Goal: Transaction & Acquisition: Purchase product/service

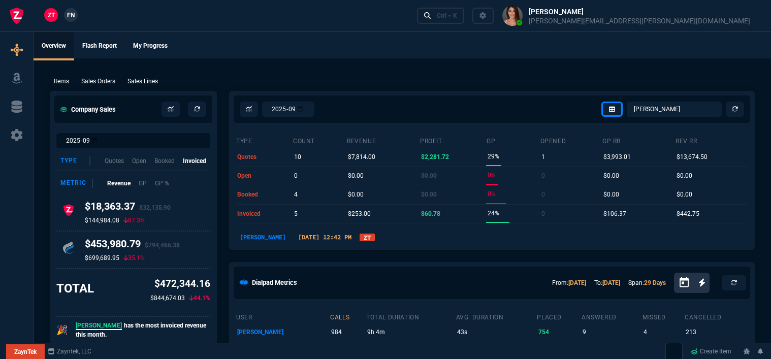
select select "12: [PERSON_NAME]"
click at [457, 15] on div "Ctrl + K" at bounding box center [447, 16] width 20 height 8
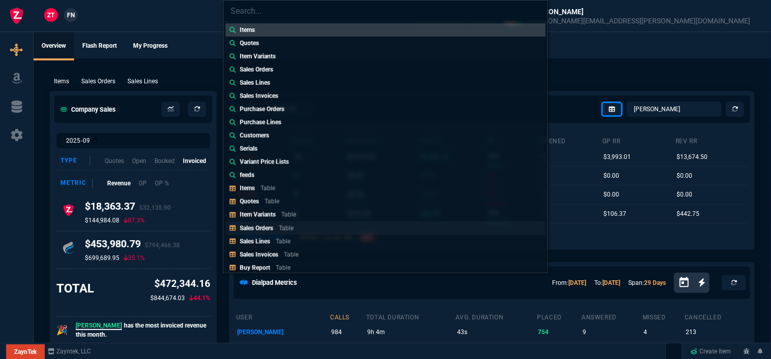
click at [269, 229] on p "Sales Orders" at bounding box center [257, 227] width 34 height 7
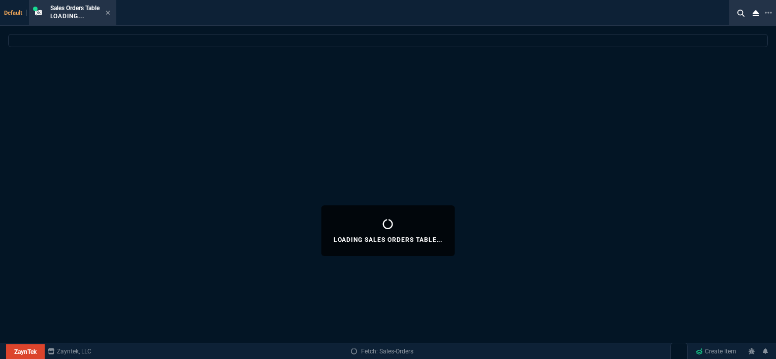
select select
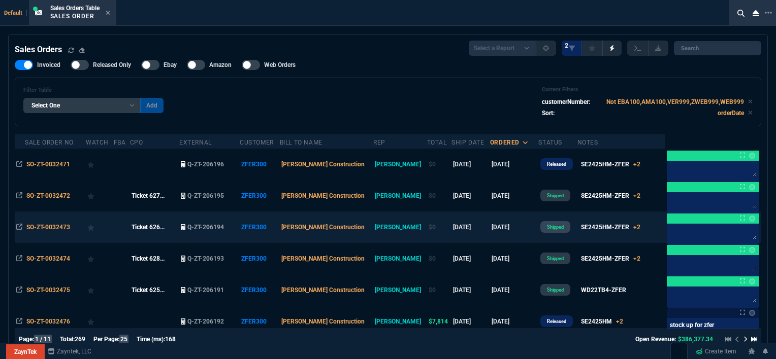
scroll to position [51, 0]
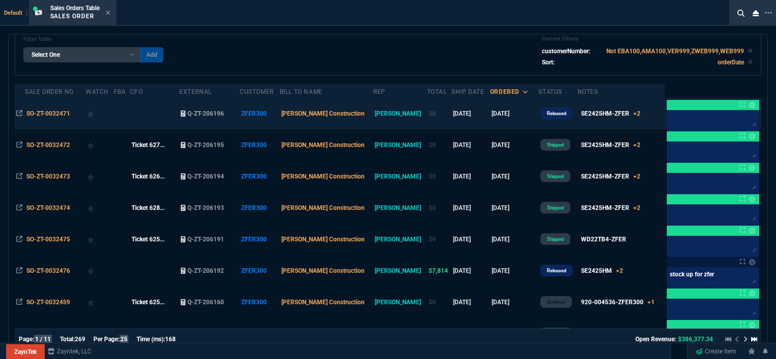
click at [513, 113] on td "[DATE]" at bounding box center [514, 113] width 49 height 31
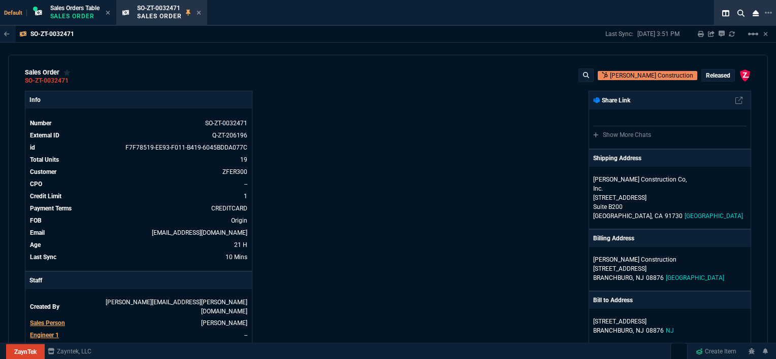
scroll to position [0, 0]
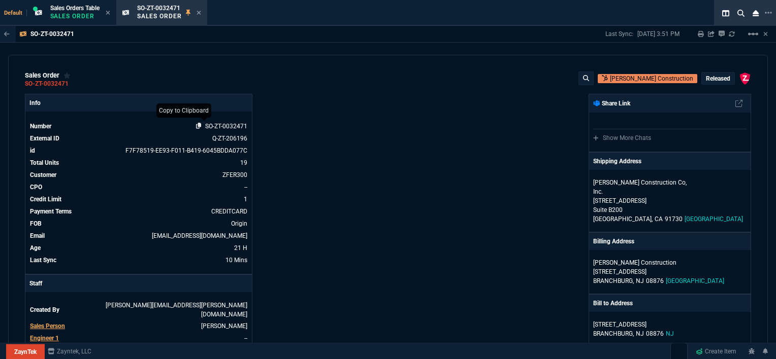
click at [197, 127] on icon at bounding box center [199, 126] width 6 height 6
click at [201, 11] on icon at bounding box center [198, 13] width 5 height 6
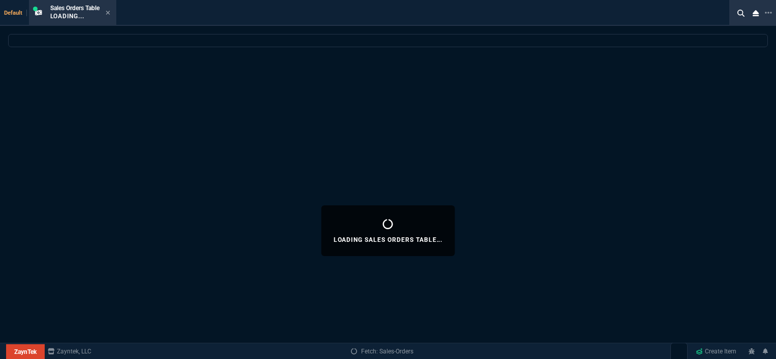
select select
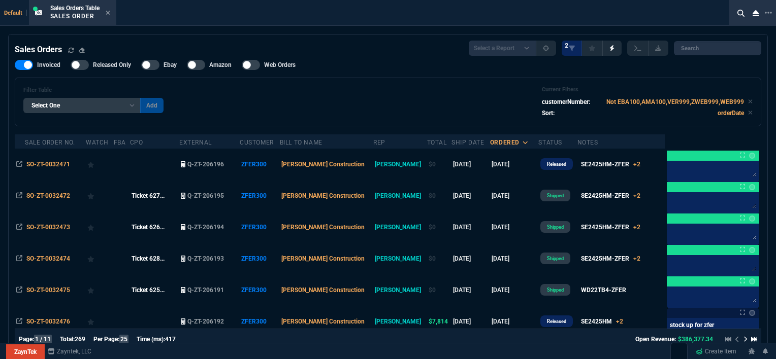
scroll to position [102, 0]
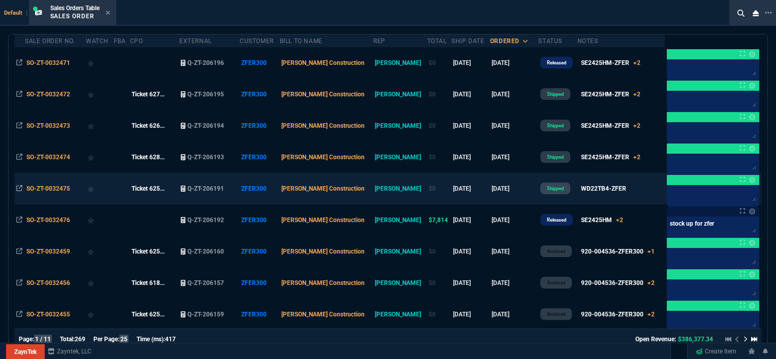
click at [510, 189] on td "[DATE]" at bounding box center [514, 188] width 49 height 31
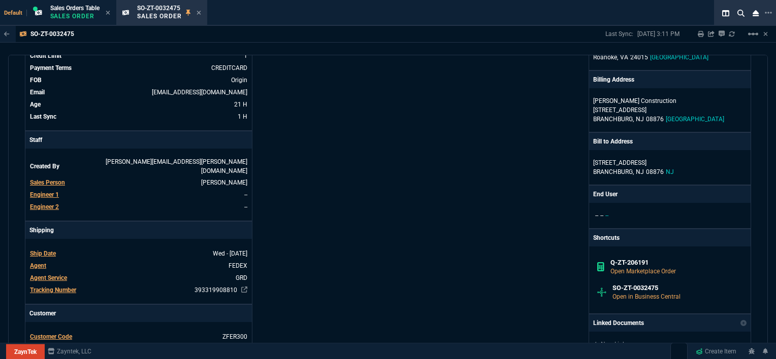
scroll to position [203, 0]
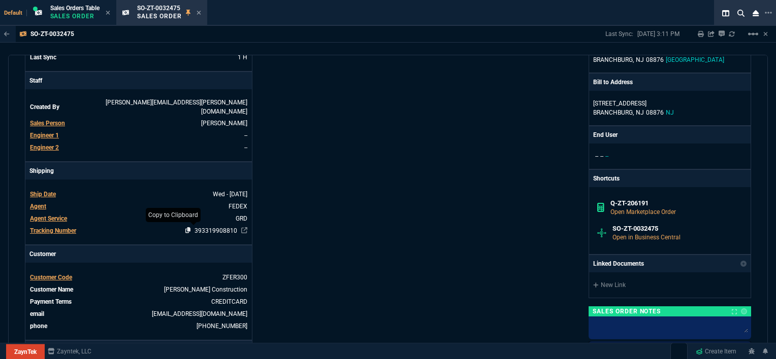
click at [185, 227] on icon at bounding box center [188, 230] width 6 height 6
click at [201, 13] on icon at bounding box center [198, 13] width 5 height 6
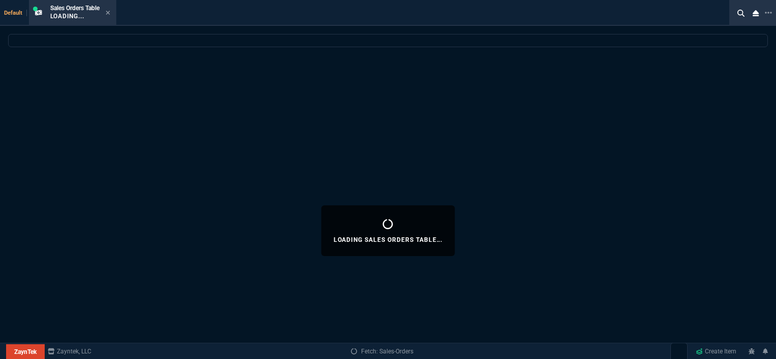
click at [108, 10] on icon at bounding box center [108, 13] width 5 height 6
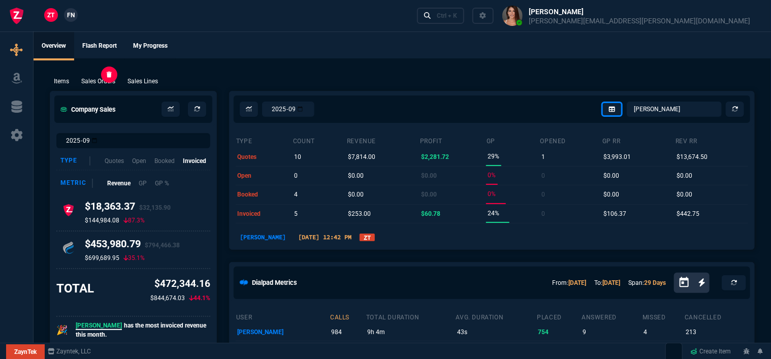
click at [107, 81] on p "Sales Orders" at bounding box center [98, 81] width 34 height 9
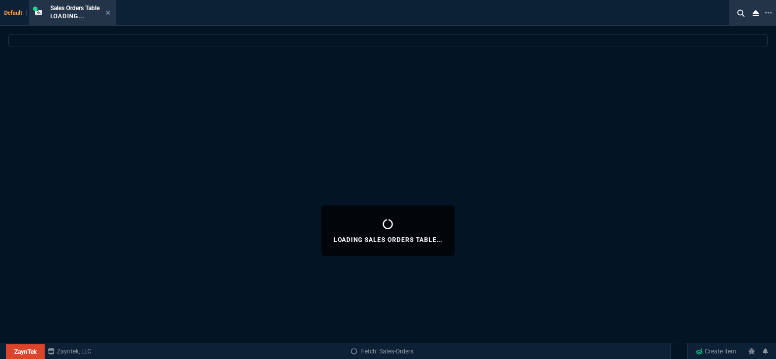
select select
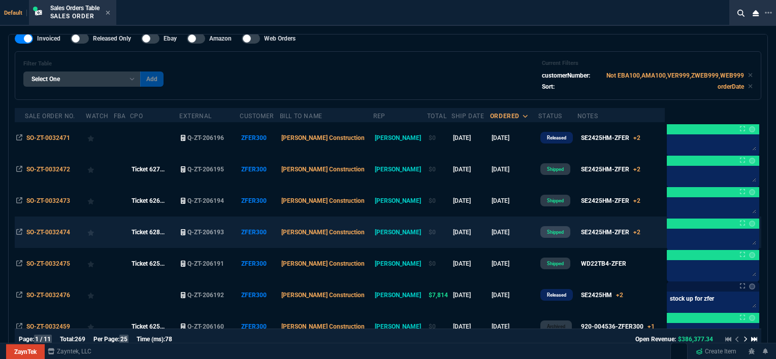
scroll to position [51, 0]
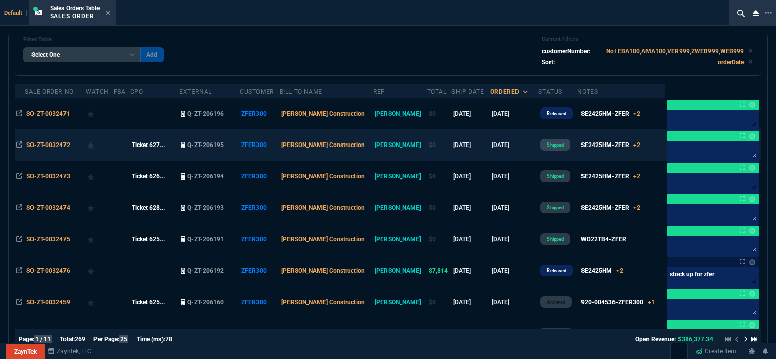
drag, startPoint x: 76, startPoint y: 112, endPoint x: 185, endPoint y: 153, distance: 116.6
click at [76, 112] on icon at bounding box center [77, 113] width 6 height 6
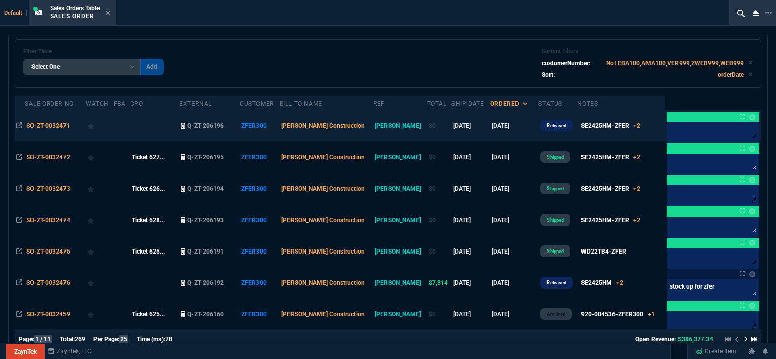
scroll to position [0, 0]
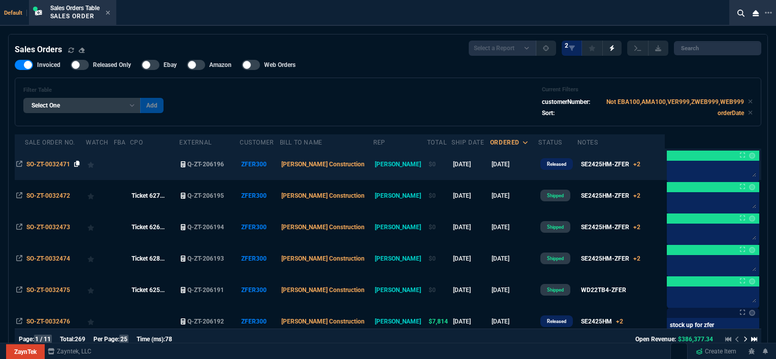
click at [77, 165] on icon at bounding box center [77, 164] width 6 height 6
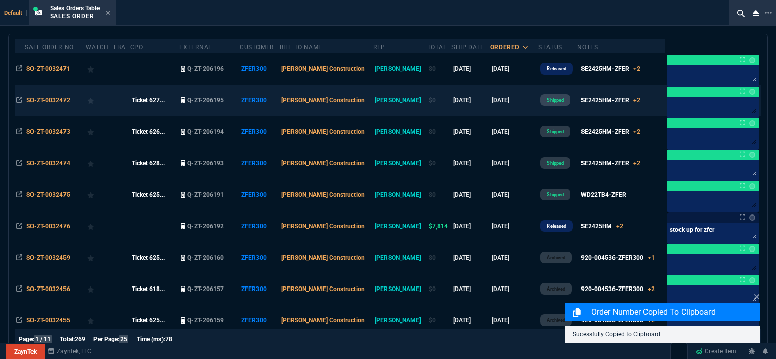
scroll to position [102, 0]
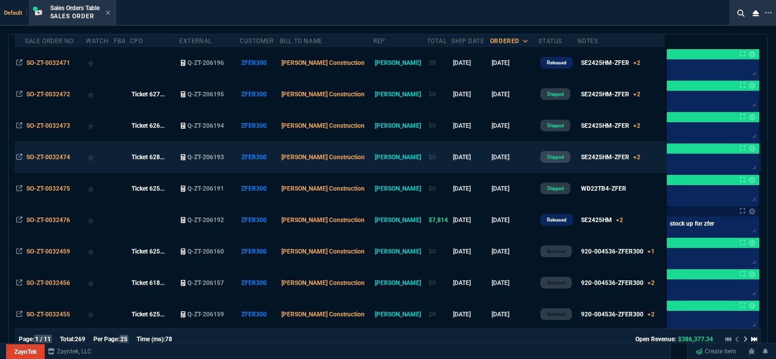
click at [510, 156] on td "[DATE]" at bounding box center [514, 157] width 49 height 31
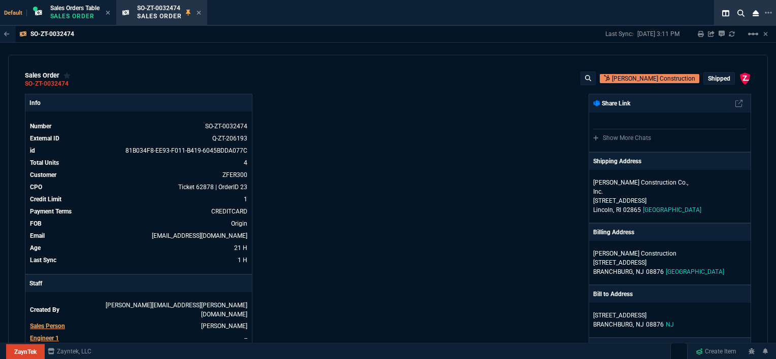
scroll to position [254, 0]
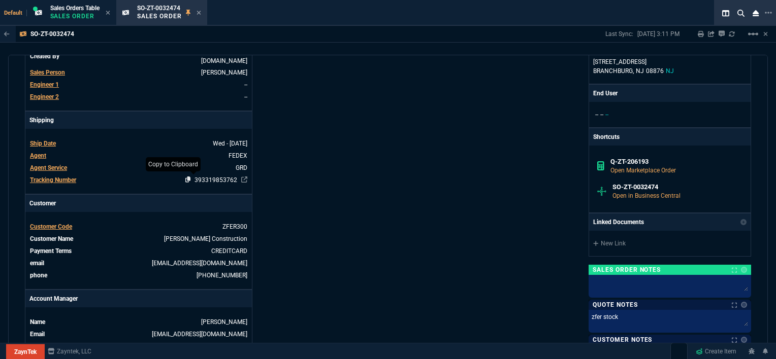
click at [185, 177] on icon at bounding box center [188, 180] width 6 height 6
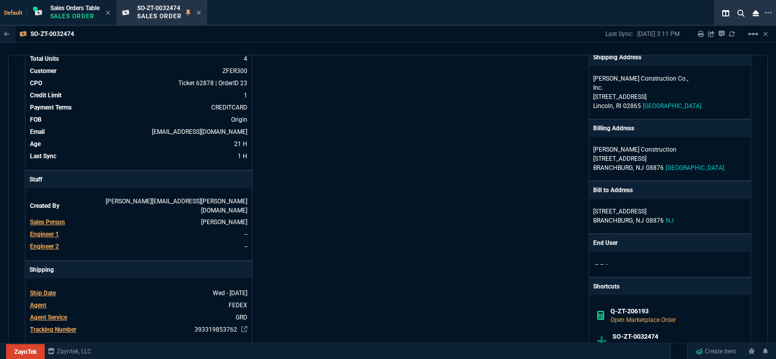
scroll to position [102, 0]
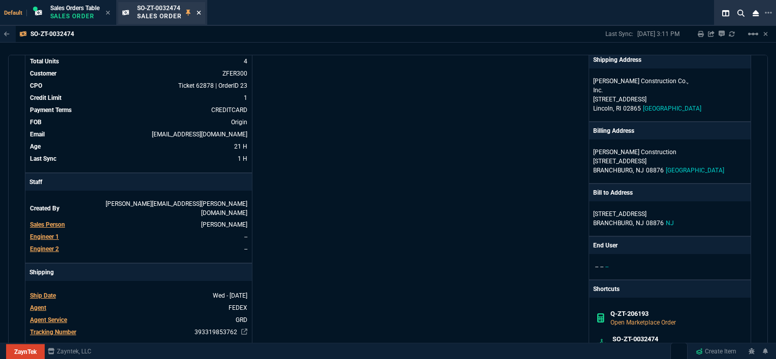
click at [201, 11] on icon at bounding box center [198, 13] width 4 height 4
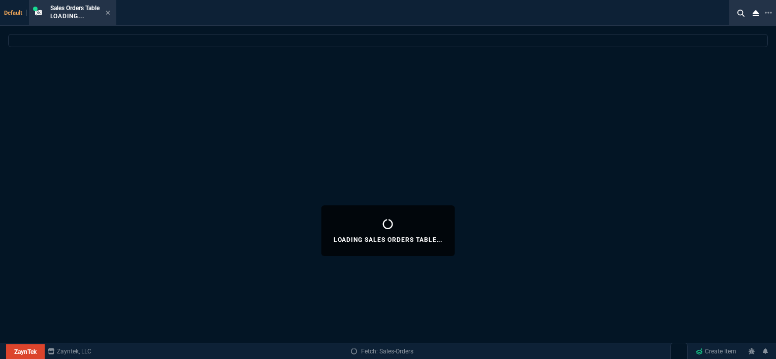
select select
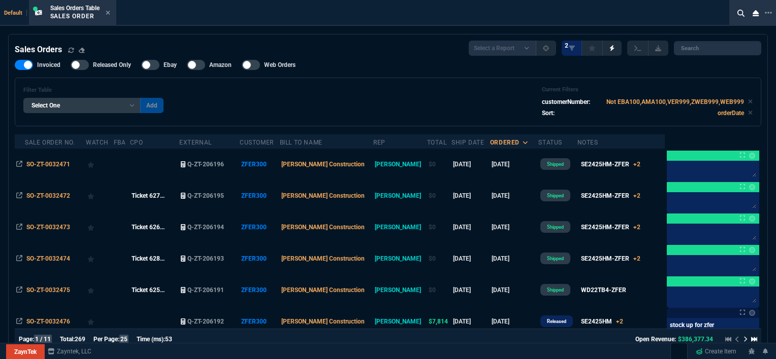
click at [105, 11] on div "Sales Orders Table Sales Order" at bounding box center [80, 13] width 60 height 18
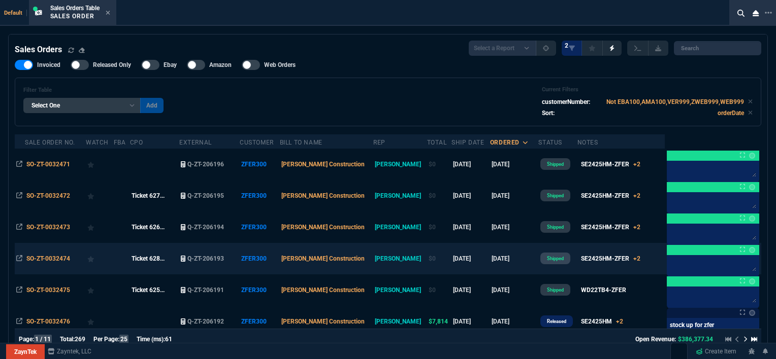
scroll to position [51, 0]
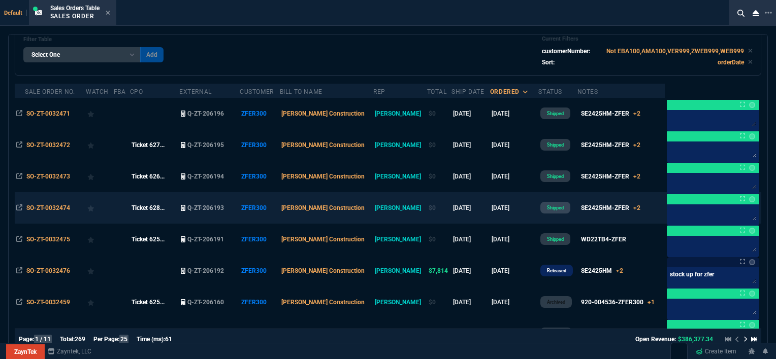
click at [508, 208] on td "[DATE]" at bounding box center [514, 207] width 49 height 31
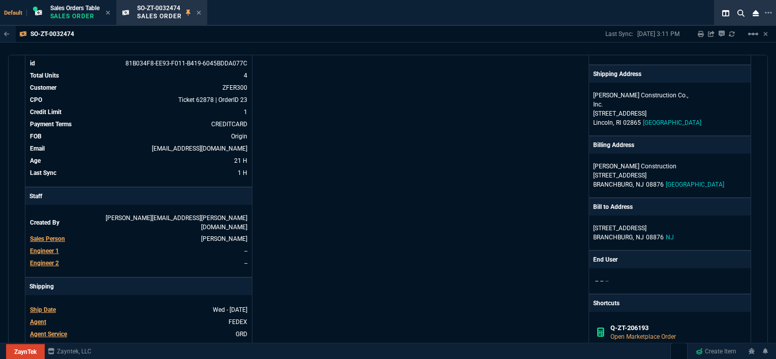
scroll to position [203, 0]
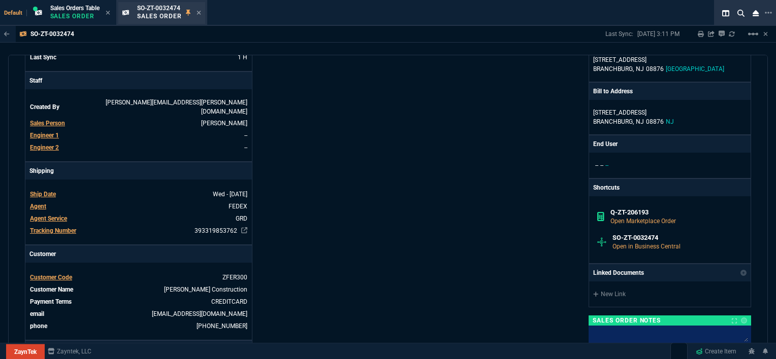
click at [203, 14] on div "SO-ZT-0032474 Sales Order" at bounding box center [161, 13] width 87 height 22
click at [199, 12] on icon at bounding box center [198, 13] width 5 height 6
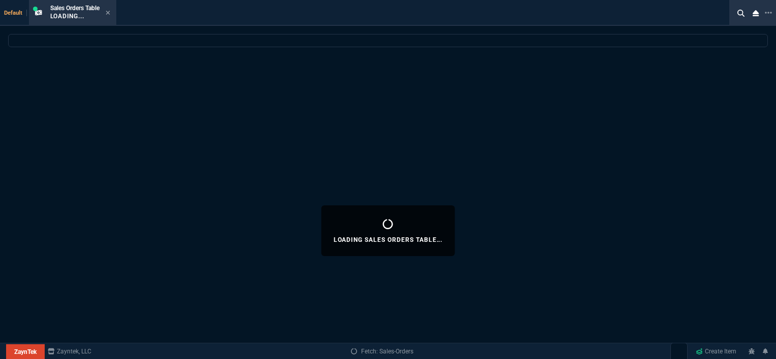
select select
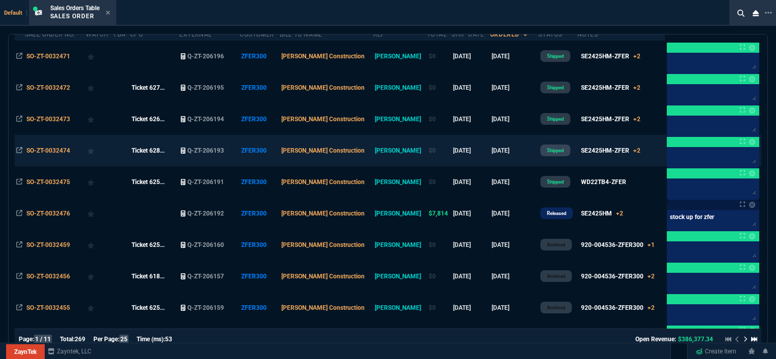
scroll to position [152, 0]
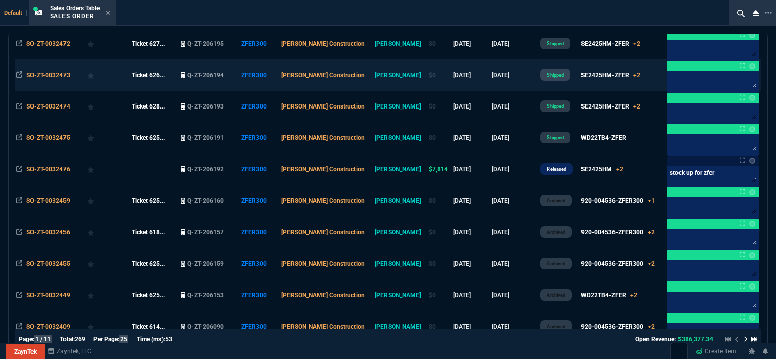
click at [509, 75] on td "[DATE]" at bounding box center [514, 74] width 49 height 31
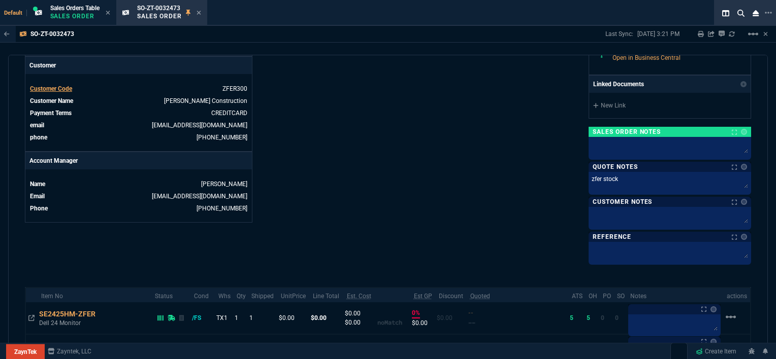
scroll to position [254, 0]
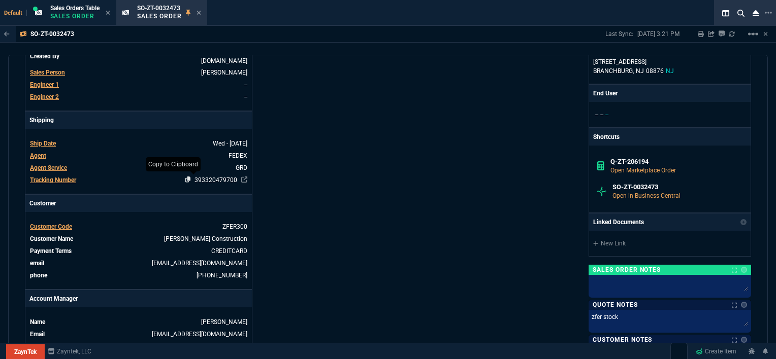
click at [185, 177] on icon at bounding box center [188, 180] width 6 height 6
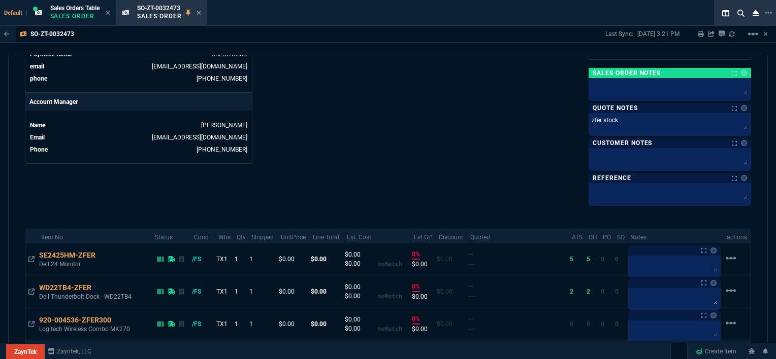
scroll to position [508, 0]
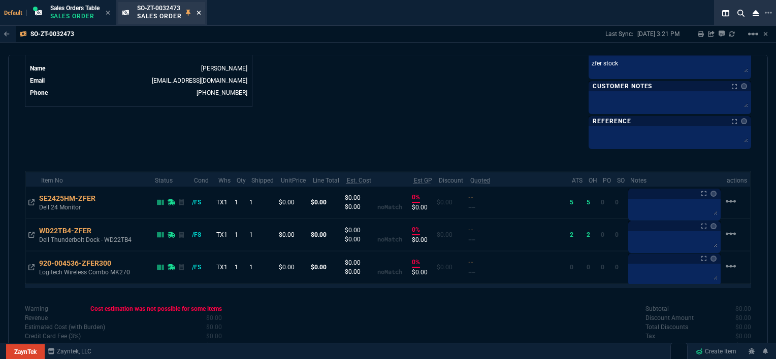
drag, startPoint x: 204, startPoint y: 12, endPoint x: 198, endPoint y: 11, distance: 5.8
click at [204, 12] on div "SO-ZT-0032473 Sales Order" at bounding box center [161, 13] width 87 height 22
click at [201, 11] on icon at bounding box center [198, 13] width 5 height 6
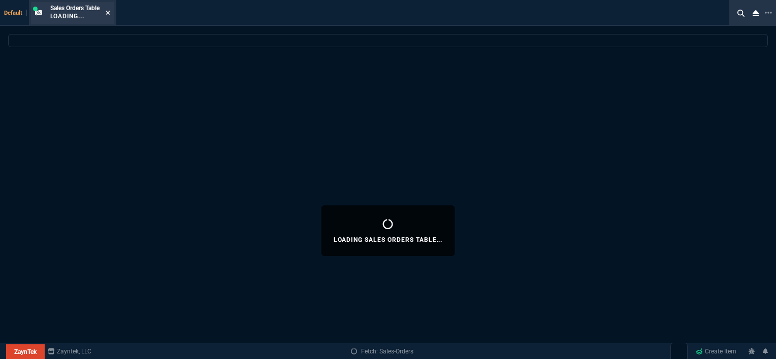
click at [108, 12] on icon at bounding box center [108, 13] width 5 height 6
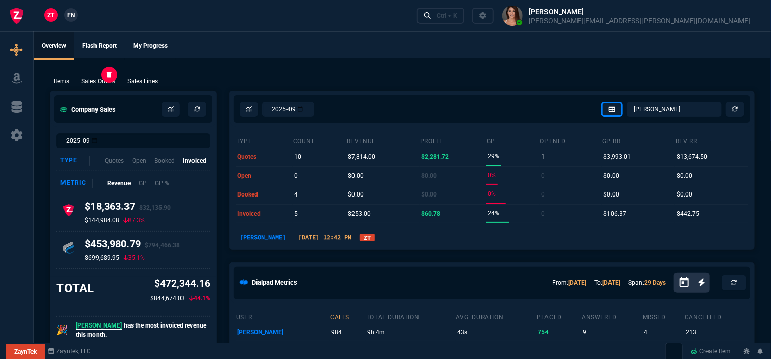
click at [104, 83] on p "Sales Orders" at bounding box center [98, 81] width 34 height 9
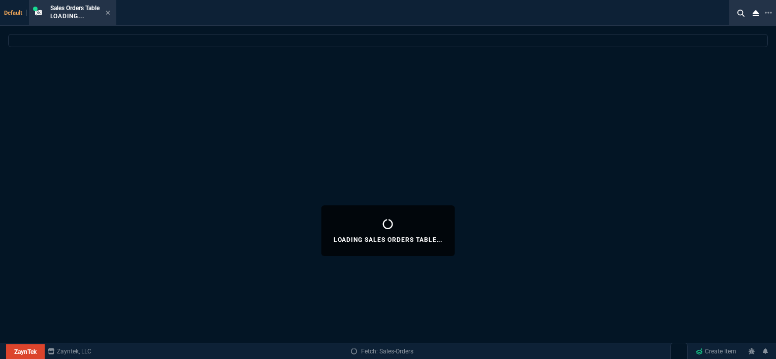
select select
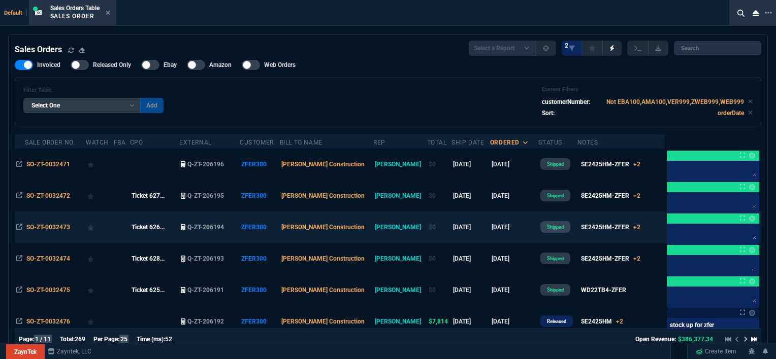
click at [504, 227] on td "[DATE]" at bounding box center [514, 227] width 49 height 31
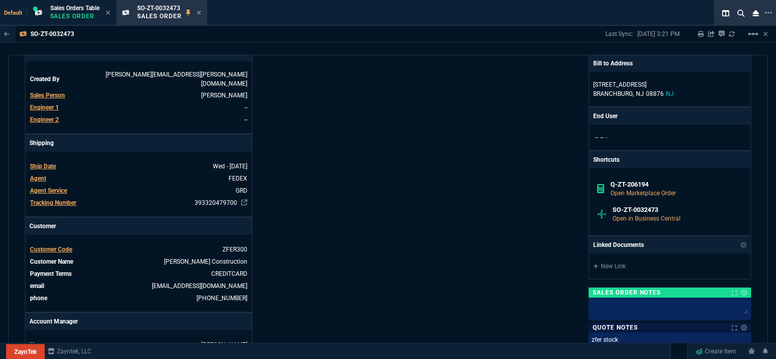
scroll to position [254, 0]
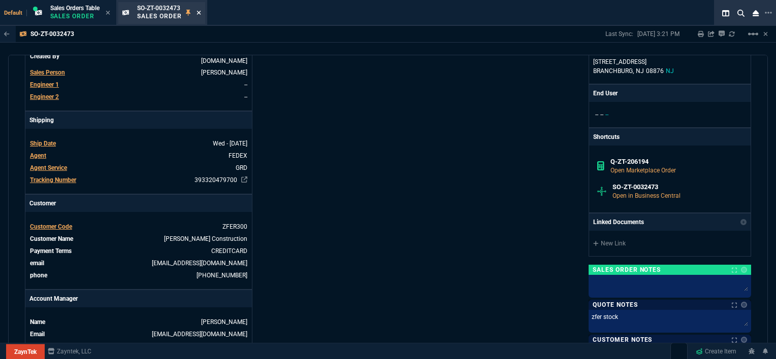
click at [201, 14] on icon at bounding box center [198, 13] width 5 height 6
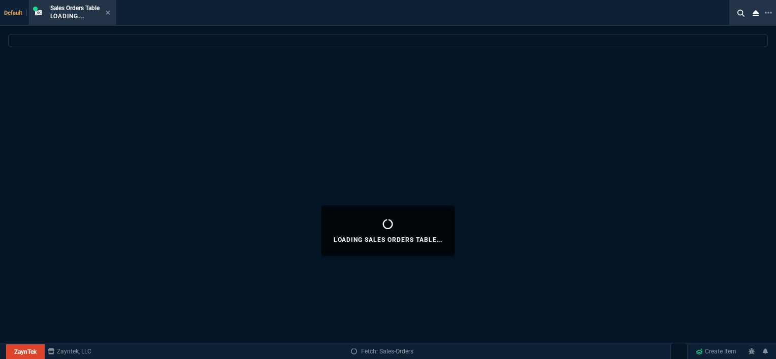
select select
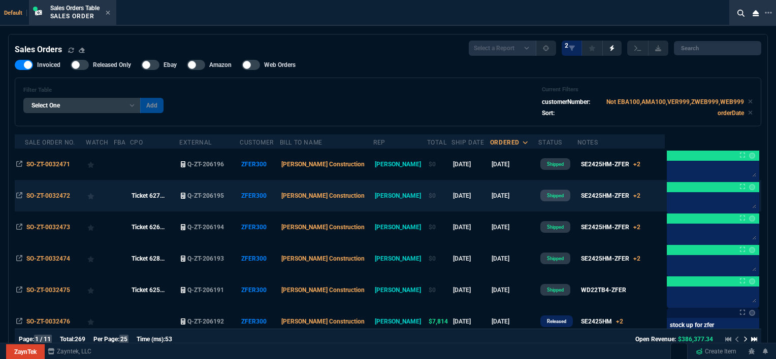
click at [505, 198] on td "[DATE]" at bounding box center [514, 195] width 49 height 31
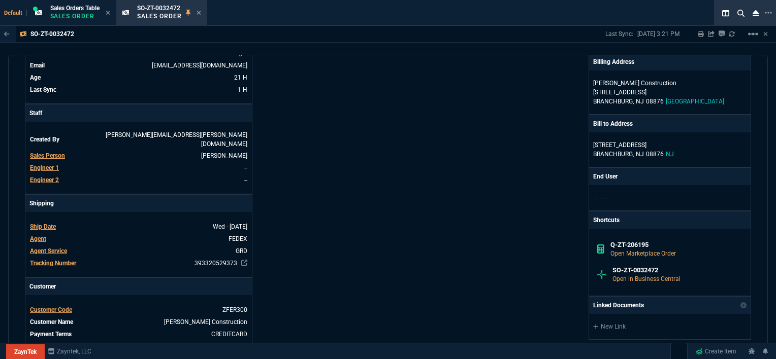
scroll to position [203, 0]
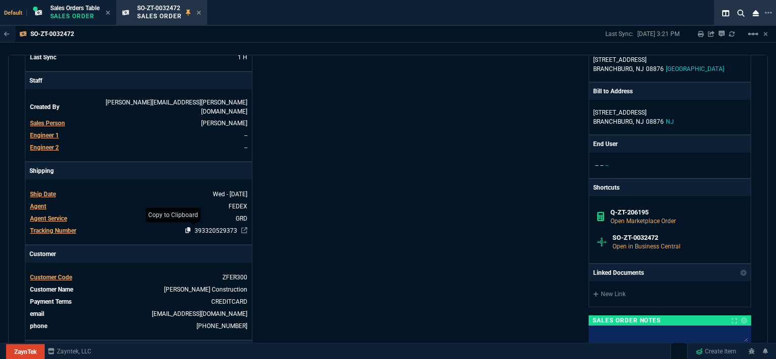
click at [185, 227] on icon at bounding box center [188, 230] width 6 height 6
click at [201, 10] on icon at bounding box center [198, 13] width 5 height 6
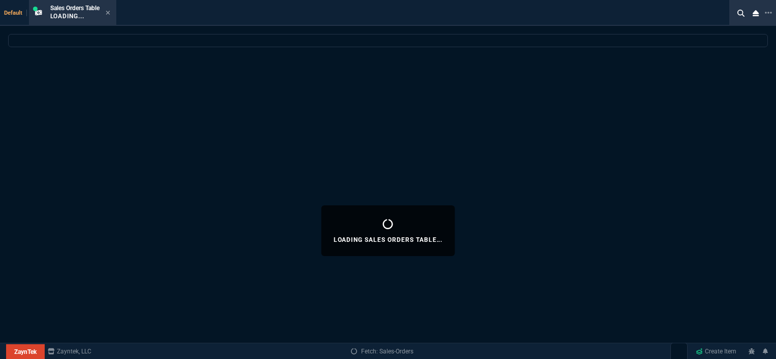
select select
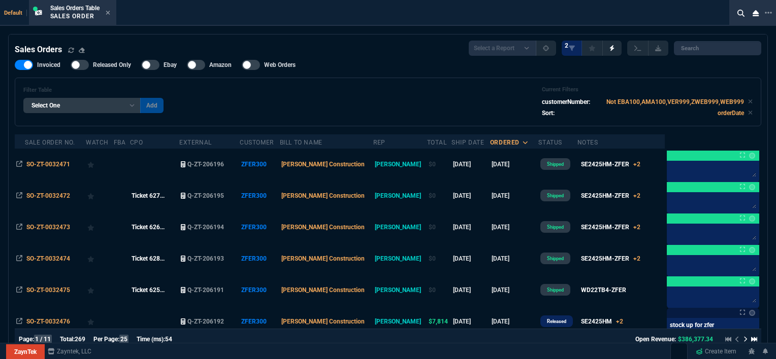
click at [506, 162] on td "[DATE]" at bounding box center [514, 164] width 49 height 31
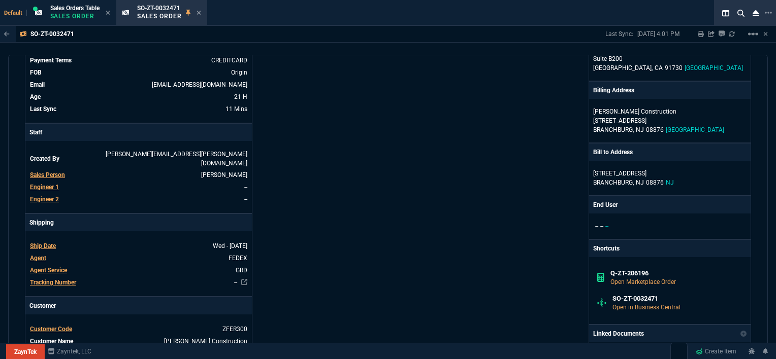
scroll to position [152, 0]
click at [201, 11] on icon at bounding box center [198, 13] width 5 height 6
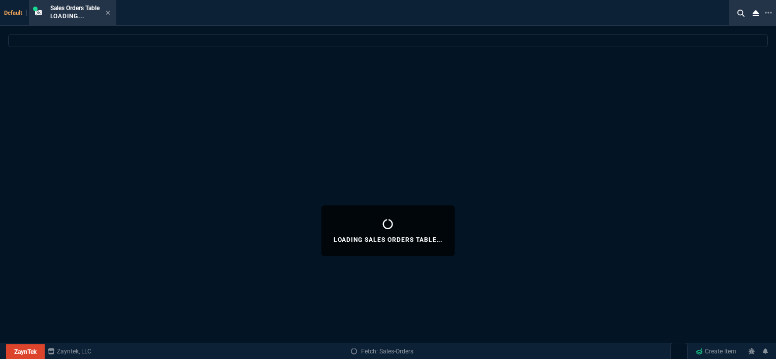
select select
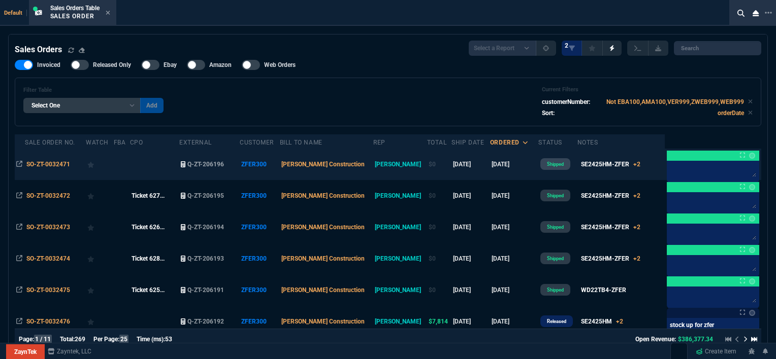
click at [510, 160] on td "[DATE]" at bounding box center [514, 164] width 49 height 31
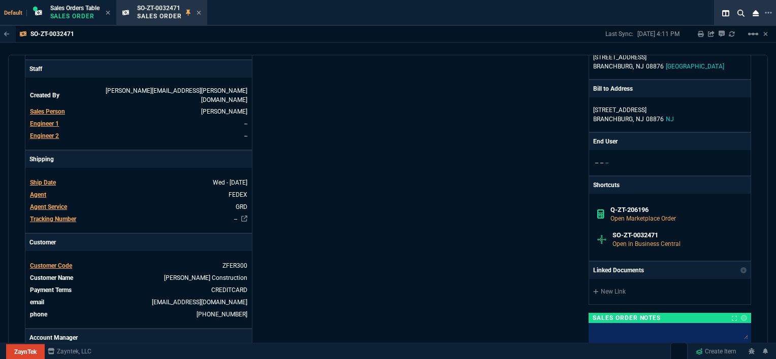
scroll to position [254, 0]
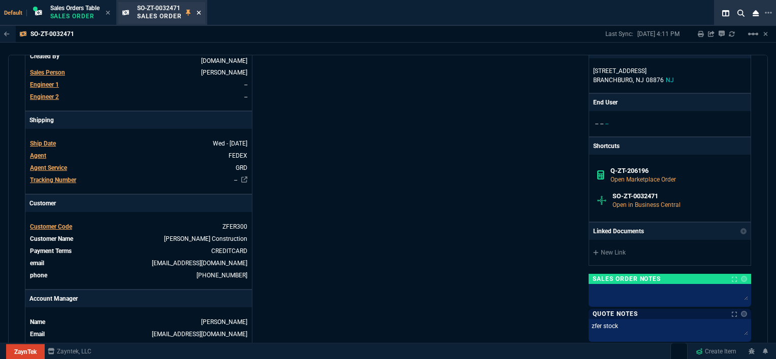
click at [201, 10] on icon at bounding box center [198, 13] width 5 height 6
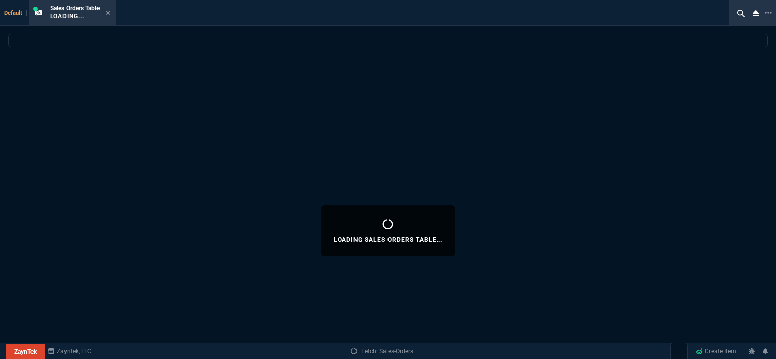
select select
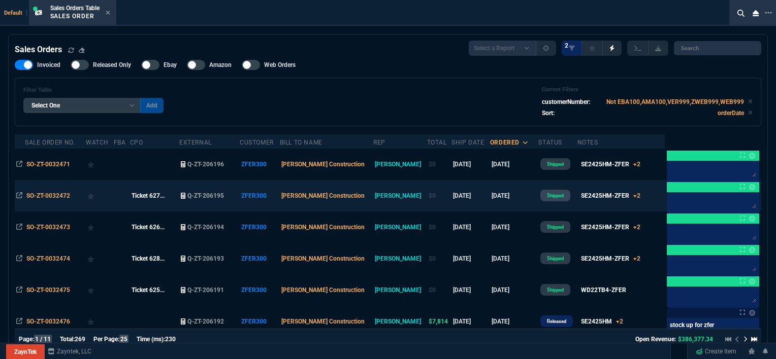
click at [112, 199] on div at bounding box center [99, 196] width 24 height 14
click at [94, 199] on icon at bounding box center [90, 197] width 7 height 6
click at [427, 197] on td "$0" at bounding box center [439, 195] width 24 height 31
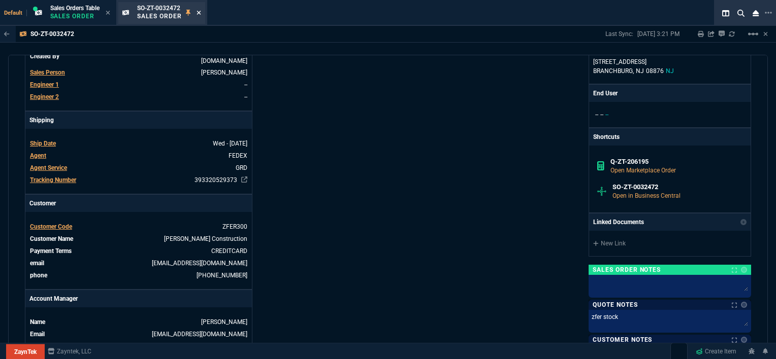
click at [199, 10] on icon at bounding box center [198, 13] width 5 height 6
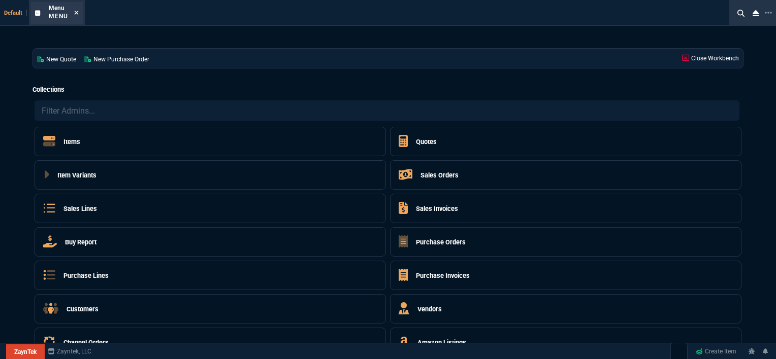
click at [74, 10] on icon at bounding box center [76, 13] width 5 height 6
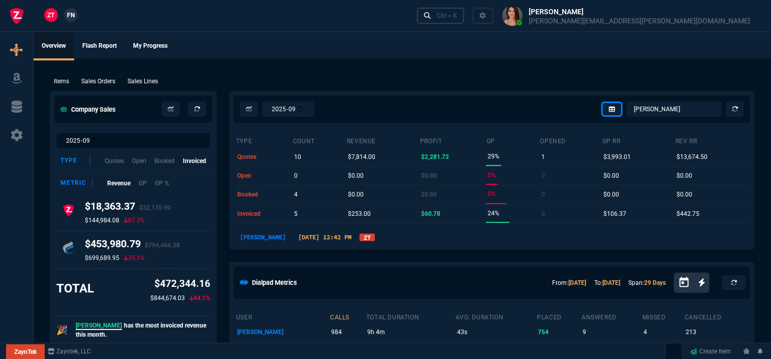
click at [457, 16] on div "Ctrl + K" at bounding box center [447, 16] width 20 height 8
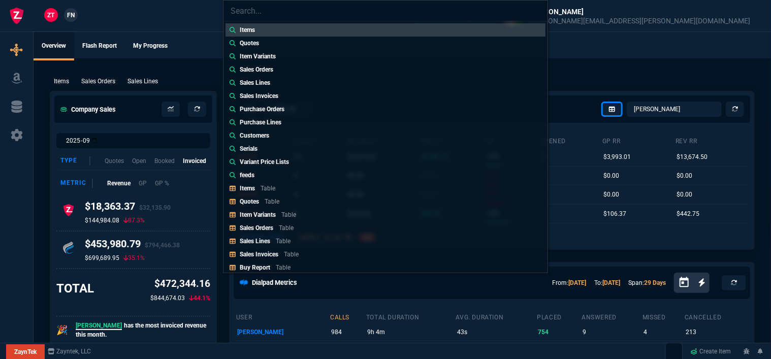
click at [106, 78] on div "Items Quotes Item Variants Sales Orders Sales Lines Sales Invoices Purchase Ord…" at bounding box center [385, 179] width 771 height 359
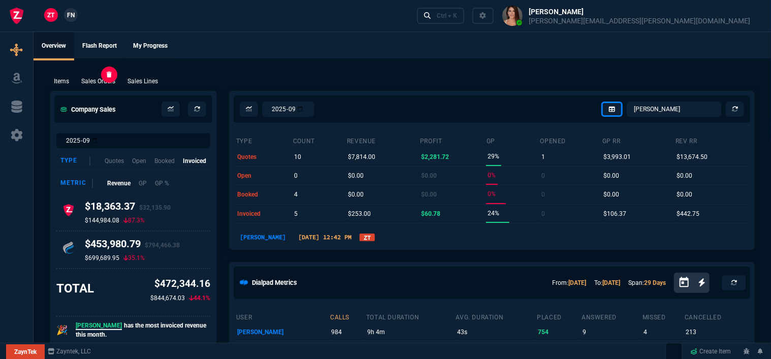
click at [104, 84] on p "Sales Orders" at bounding box center [98, 81] width 34 height 9
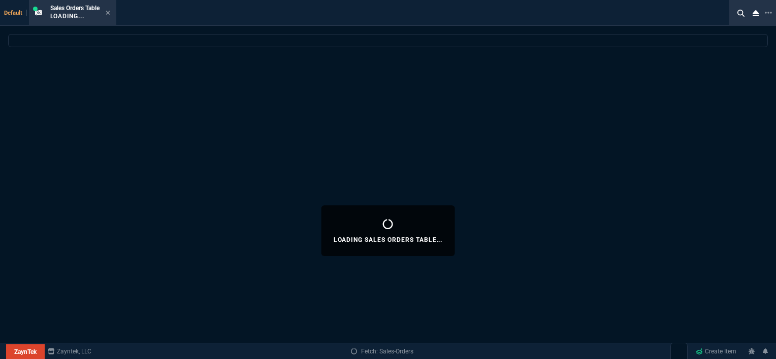
select select
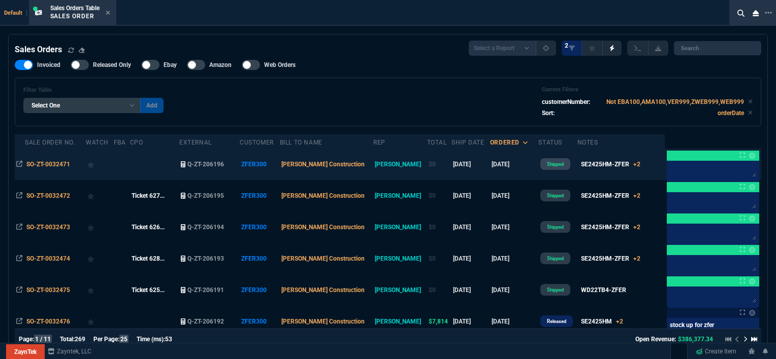
click at [512, 165] on td "[DATE]" at bounding box center [514, 164] width 49 height 31
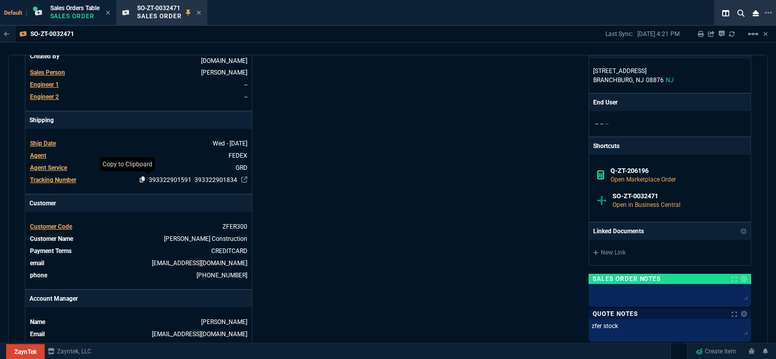
click at [142, 177] on icon at bounding box center [143, 180] width 6 height 6
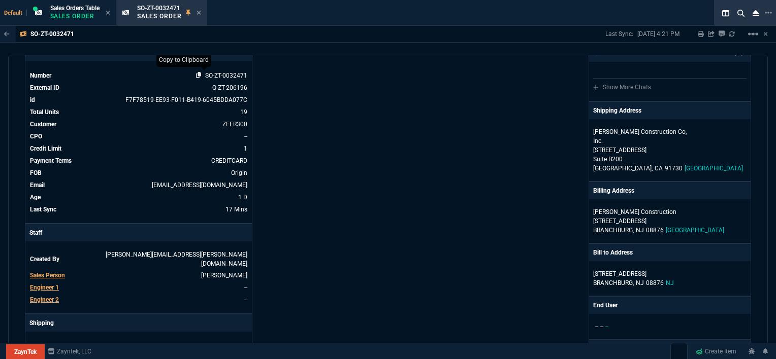
click at [196, 75] on icon at bounding box center [199, 75] width 6 height 6
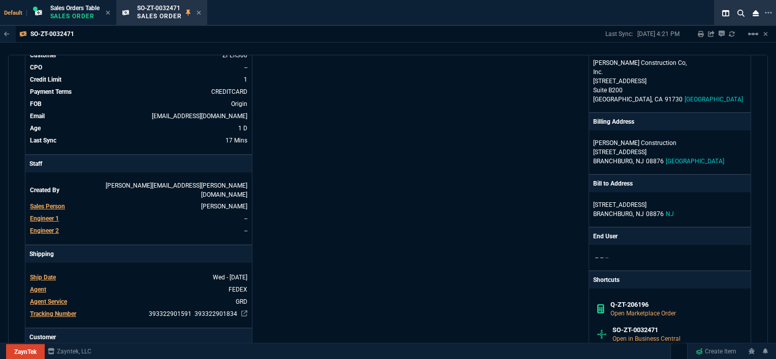
scroll to position [254, 0]
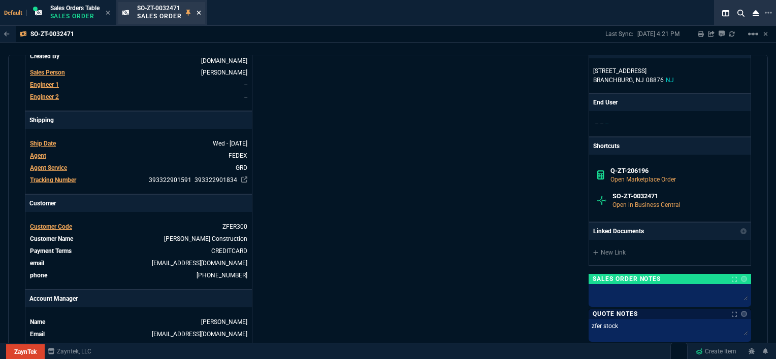
click at [200, 10] on icon at bounding box center [198, 13] width 5 height 6
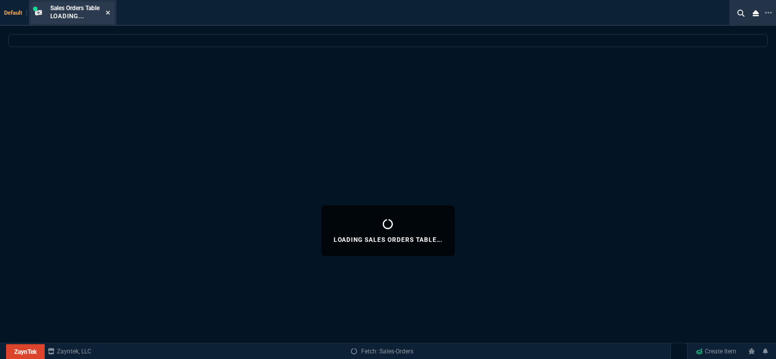
click at [110, 12] on icon at bounding box center [108, 13] width 5 height 6
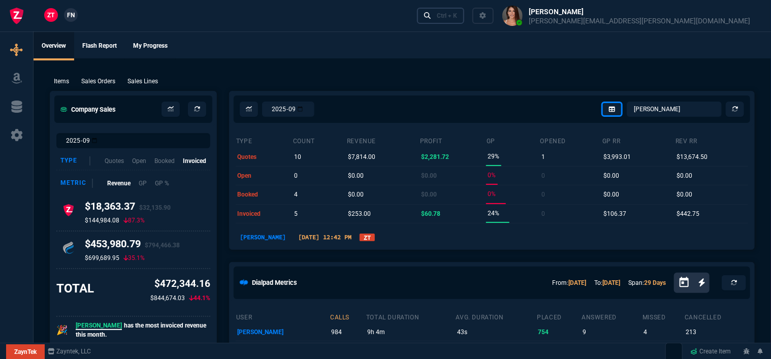
click at [457, 14] on div "Ctrl + K" at bounding box center [447, 16] width 20 height 8
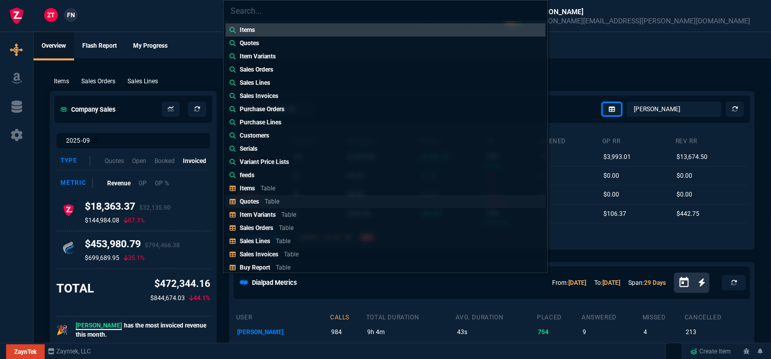
click at [308, 199] on link "Quotes Table" at bounding box center [385, 201] width 320 height 13
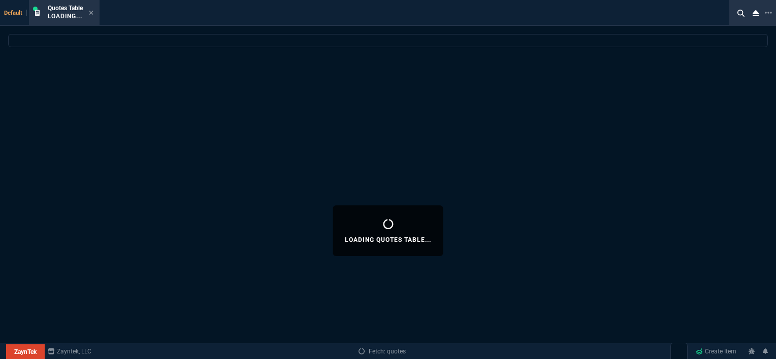
select select
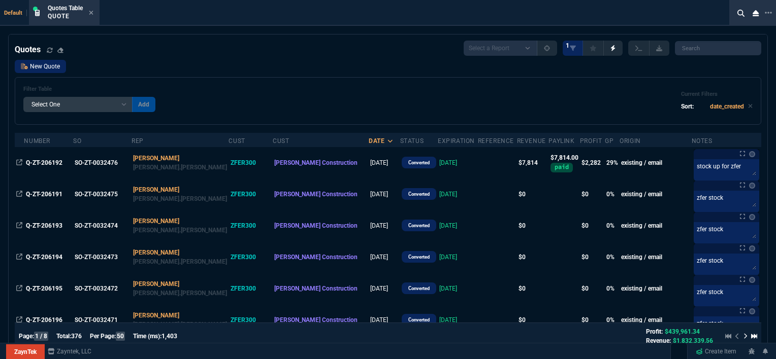
click at [50, 67] on link "New Quote" at bounding box center [40, 66] width 51 height 13
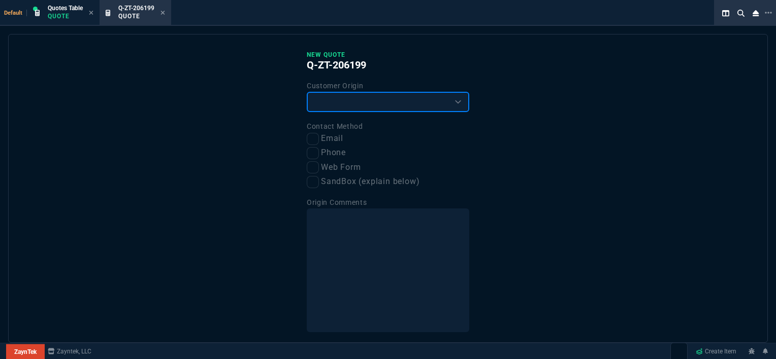
click at [334, 100] on select "Existing Customer Amazon Lead (first order) Website Lead (first order) Called (…" at bounding box center [388, 102] width 162 height 20
select select "existing"
click at [307, 92] on select "Existing Customer Amazon Lead (first order) Website Lead (first order) Called (…" at bounding box center [388, 102] width 162 height 20
click at [310, 138] on input "Email" at bounding box center [313, 139] width 12 height 12
checkbox input "true"
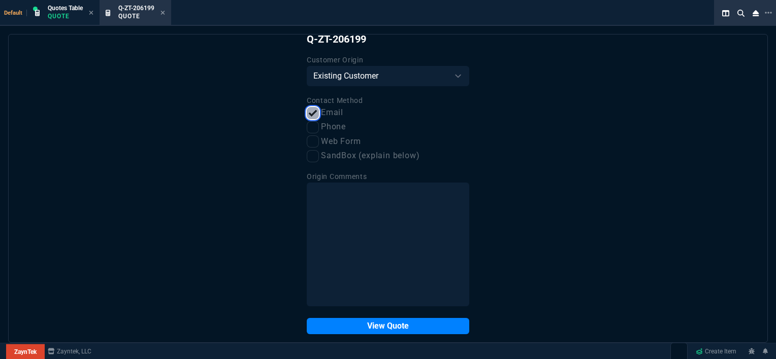
scroll to position [38, 0]
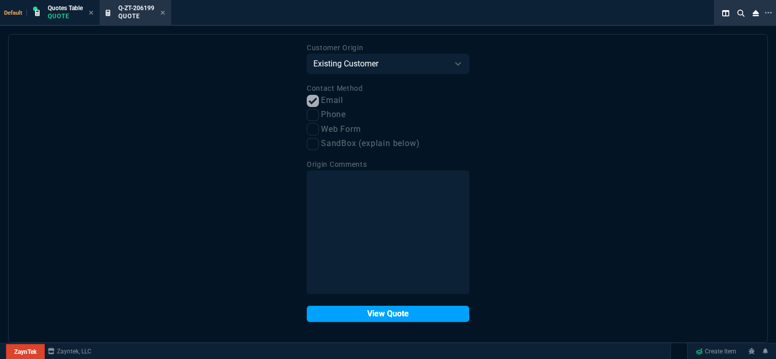
click at [379, 310] on button "View Quote" at bounding box center [388, 314] width 162 height 16
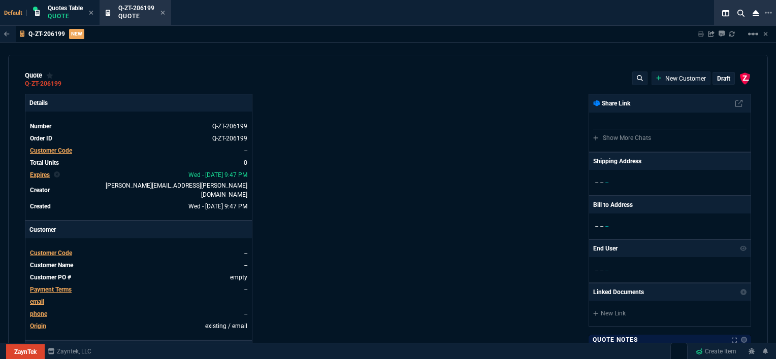
click at [63, 250] on span "Customer Code" at bounding box center [51, 253] width 42 height 7
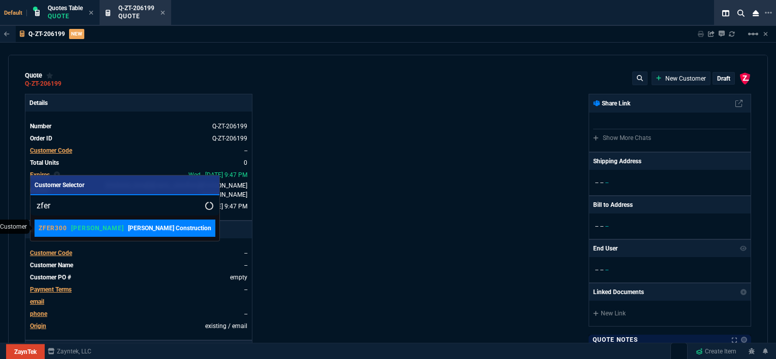
type input "zfer"
click at [140, 227] on p "[PERSON_NAME] Construction" at bounding box center [169, 228] width 83 height 9
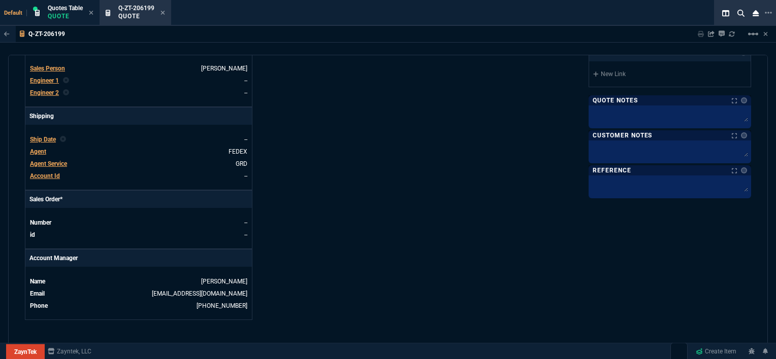
scroll to position [473, 0]
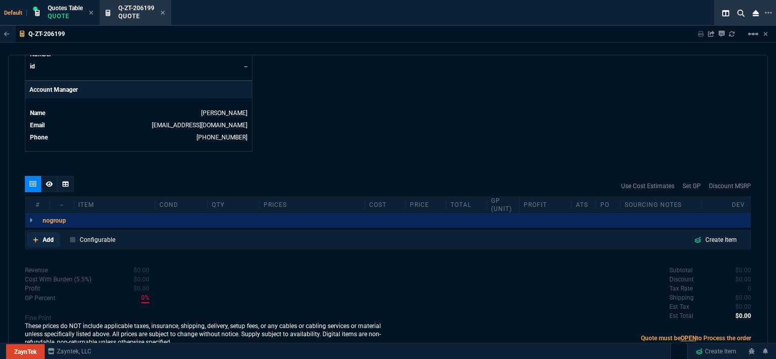
click at [34, 237] on icon at bounding box center [36, 240] width 6 height 6
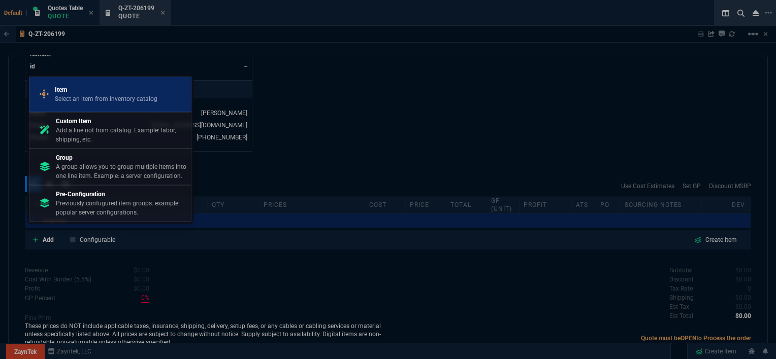
click at [85, 89] on p "Item" at bounding box center [106, 89] width 103 height 9
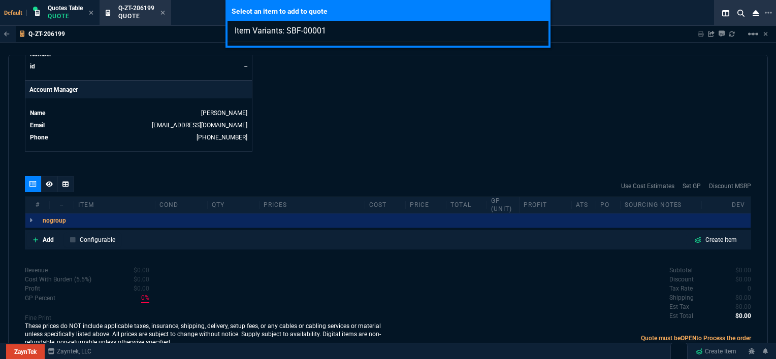
type input "Item Variants: SBF-00001"
click at [307, 148] on div "Select an item to add to quote Item Variants: SBF-00001" at bounding box center [388, 179] width 776 height 359
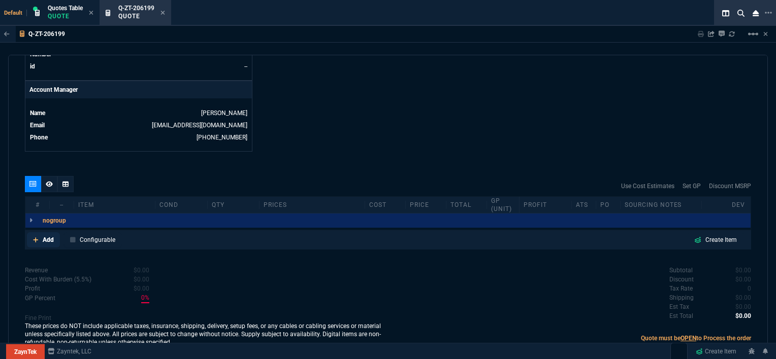
click at [32, 233] on link "Add" at bounding box center [43, 240] width 33 height 15
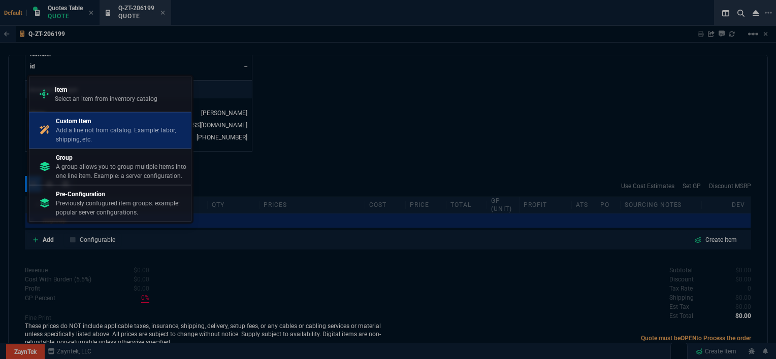
click at [81, 126] on p "Add a line not from catalog. Example: labor, shipping, etc." at bounding box center [121, 135] width 131 height 18
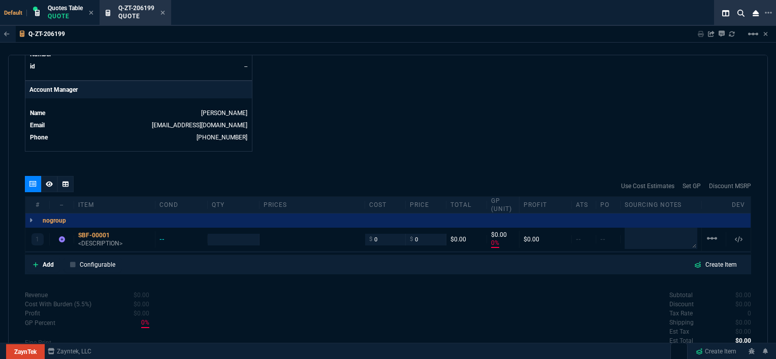
type input "0"
click at [31, 257] on link "Add" at bounding box center [43, 264] width 33 height 15
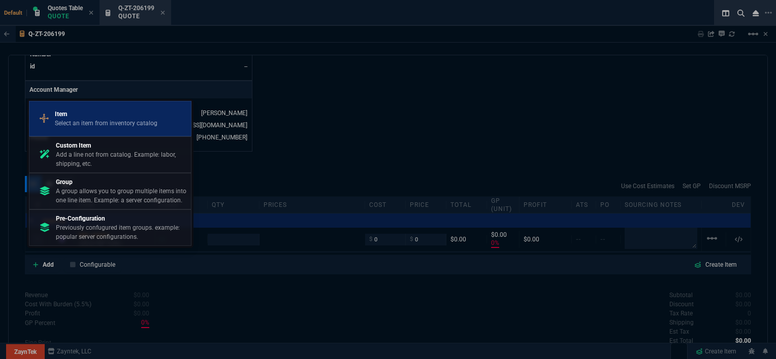
click at [101, 119] on p "Select an item from inventory catalog" at bounding box center [106, 123] width 103 height 9
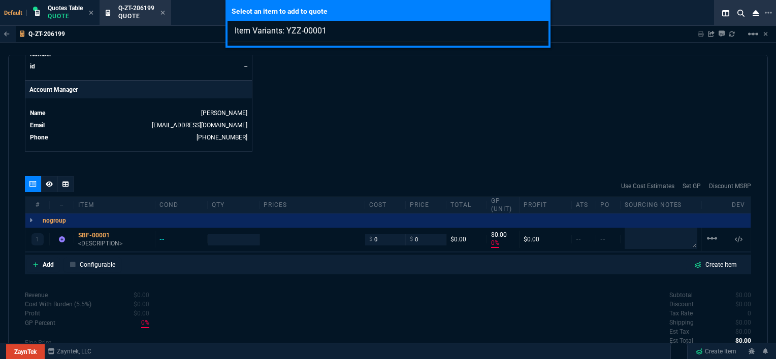
type input "Item Variants: YZZ-00001"
drag, startPoint x: 449, startPoint y: 117, endPoint x: 438, endPoint y: 120, distance: 11.6
click at [449, 117] on div "Select an item to add to quote Item Variants: YZZ-00001" at bounding box center [388, 179] width 776 height 359
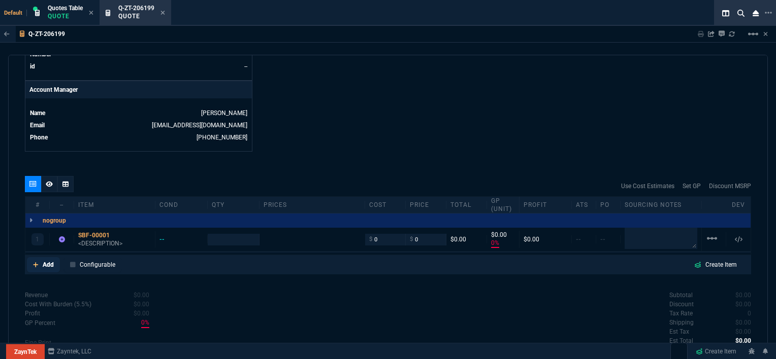
click at [34, 262] on icon at bounding box center [36, 265] width 6 height 6
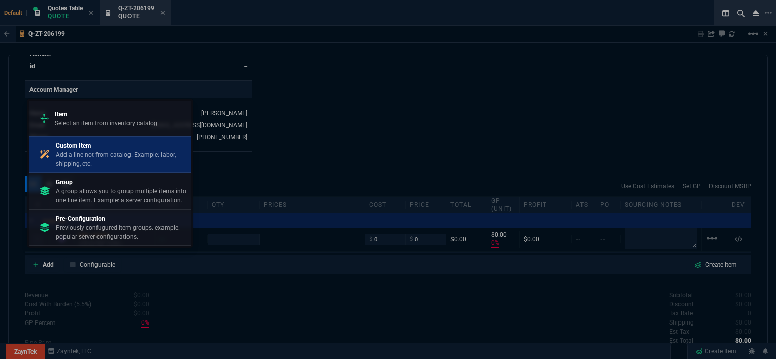
click at [81, 160] on p "Add a line not from catalog. Example: labor, shipping, etc." at bounding box center [121, 159] width 131 height 18
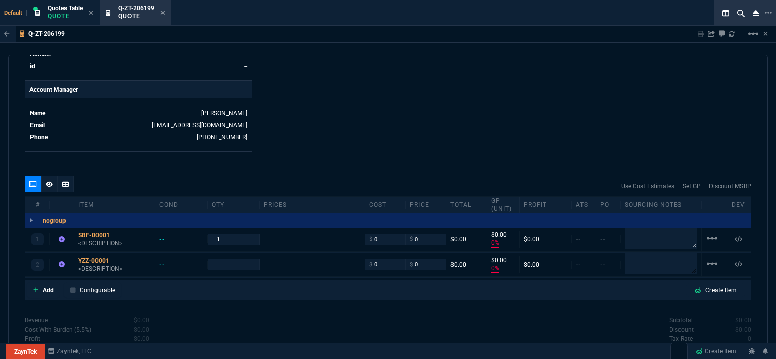
type input "0"
click at [95, 257] on div "YZZ-00001" at bounding box center [114, 261] width 73 height 8
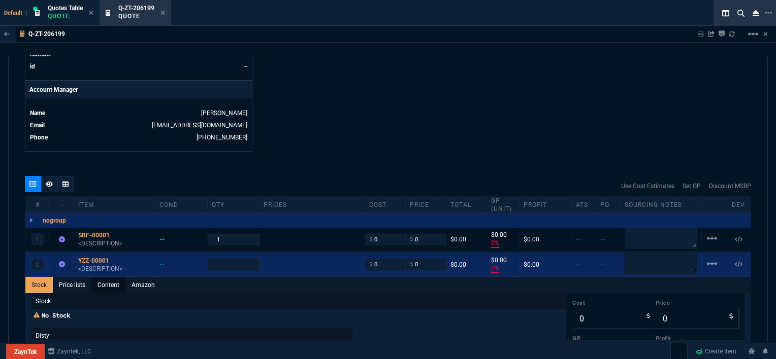
click at [105, 277] on link "Content" at bounding box center [108, 285] width 34 height 16
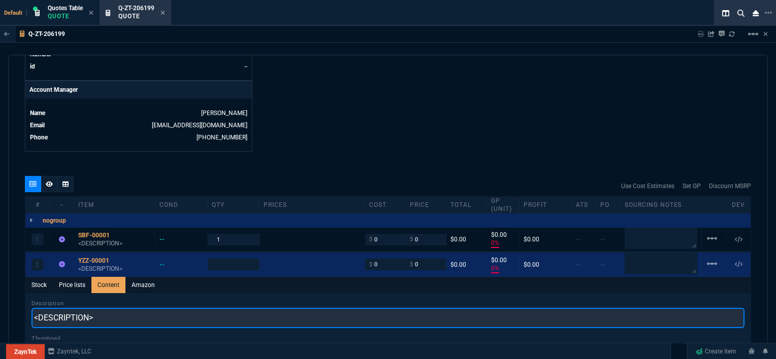
drag, startPoint x: 143, startPoint y: 316, endPoint x: 1, endPoint y: 296, distance: 143.5
paste input "Microsoft Surface Laptop Studio 2 - 14.4" - Core i7 - 16 GB RAM - 512 GB SSD - …"
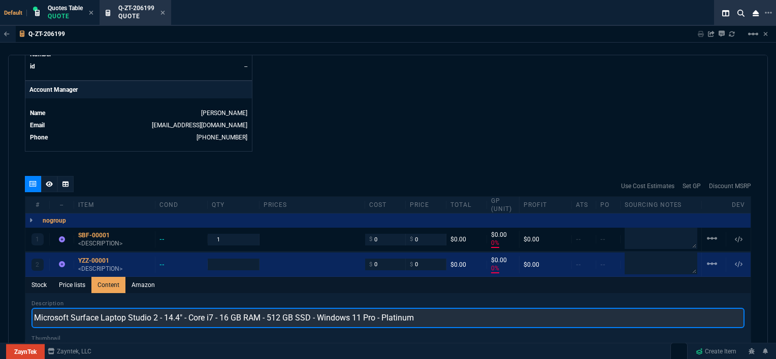
scroll to position [0, 0]
type input "Microsoft Surface Laptop Studio 2 - 14.4" - Core i7 - 16 GB RAM - 512 GB SSD - …"
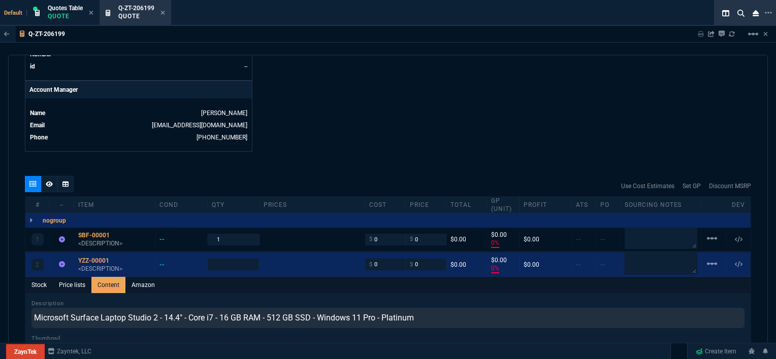
type input "1"
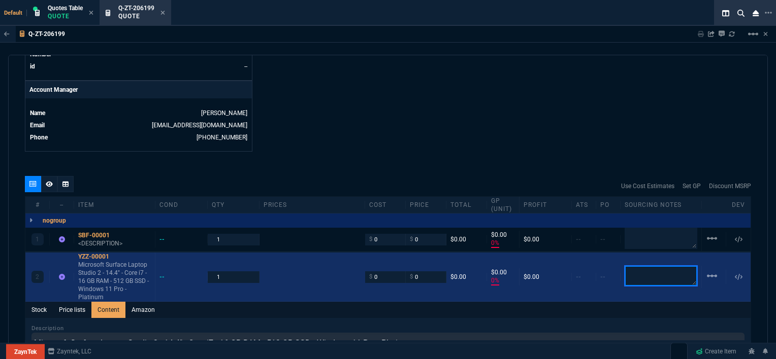
click at [640, 266] on textarea at bounding box center [660, 276] width 73 height 20
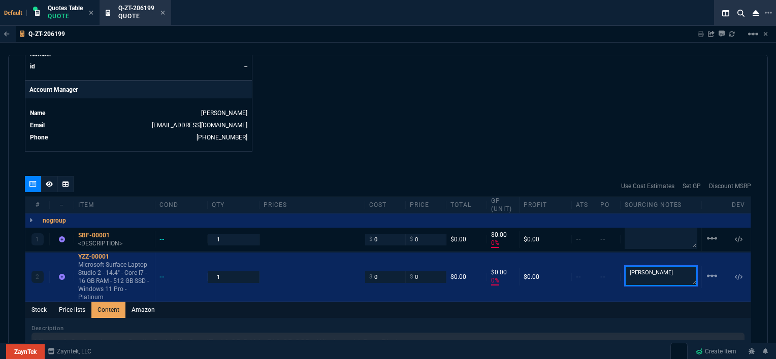
type textarea "[PERSON_NAME]"
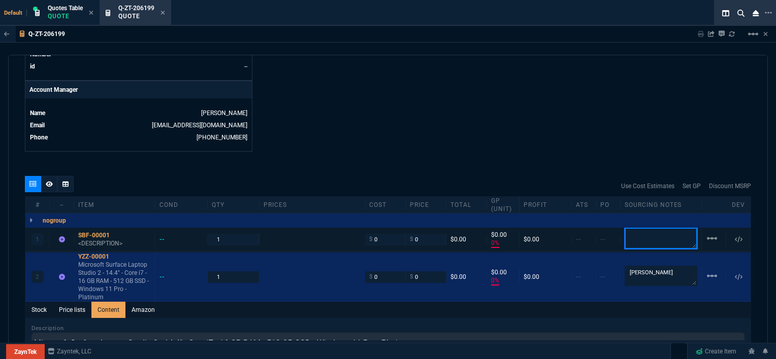
click at [645, 229] on textarea at bounding box center [660, 238] width 73 height 21
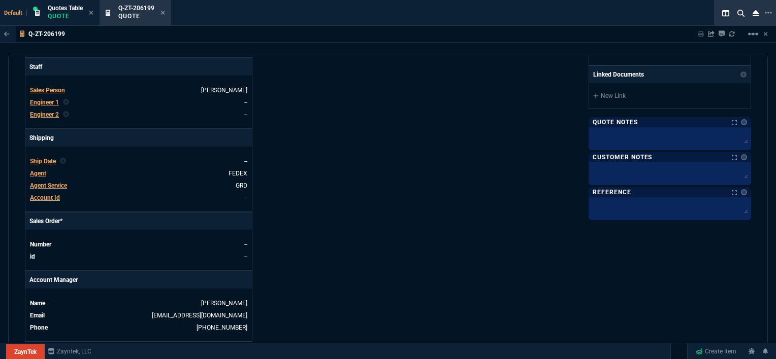
scroll to position [270, 0]
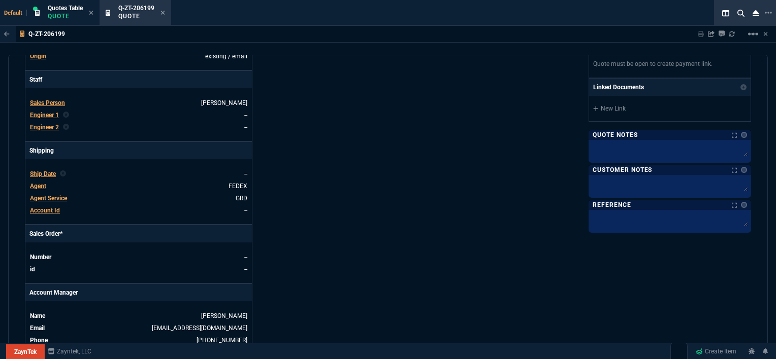
type textarea "bestbuy"
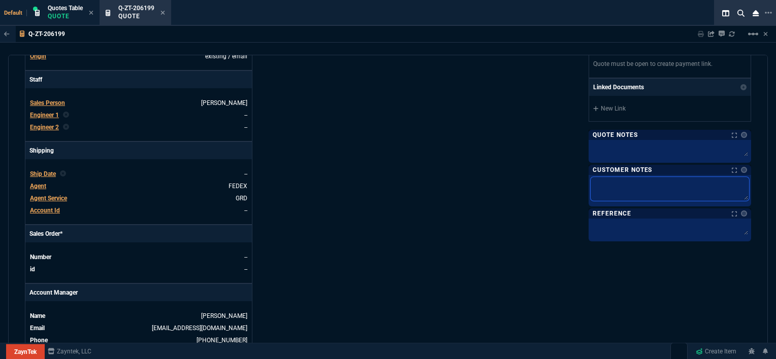
click at [629, 180] on textarea at bounding box center [669, 189] width 158 height 24
type textarea "E"
type textarea "ET"
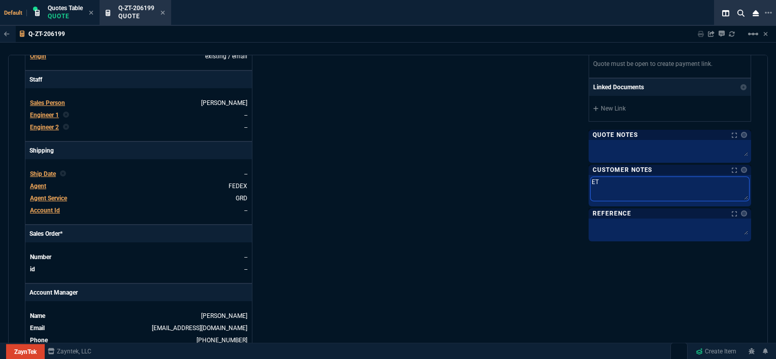
type textarea "ETA"
type textarea "ETA 7"
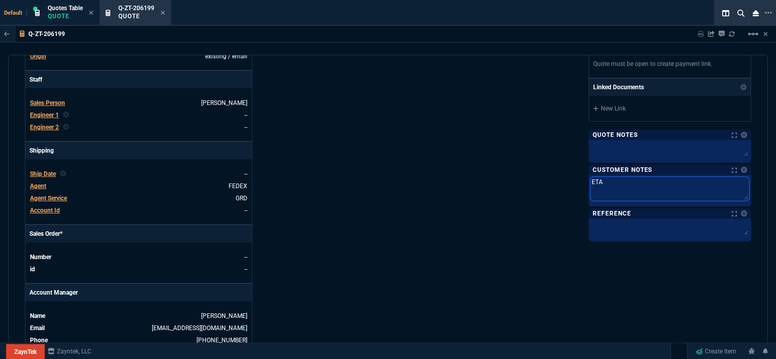
type textarea "ETA 7"
type textarea "ETA 7-"
type textarea "ETA 7-1"
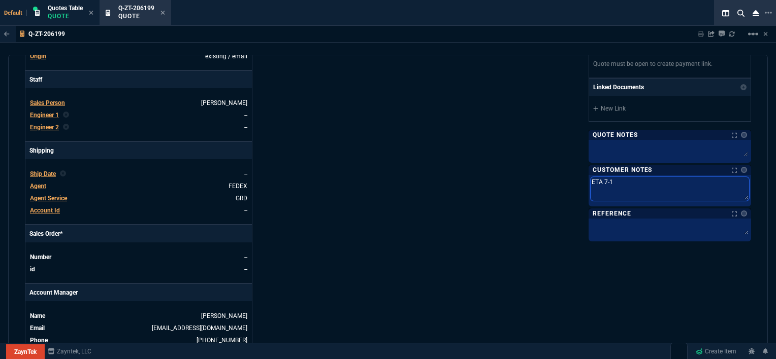
type textarea "ETA 7-10"
type textarea "ETA 7-10 B"
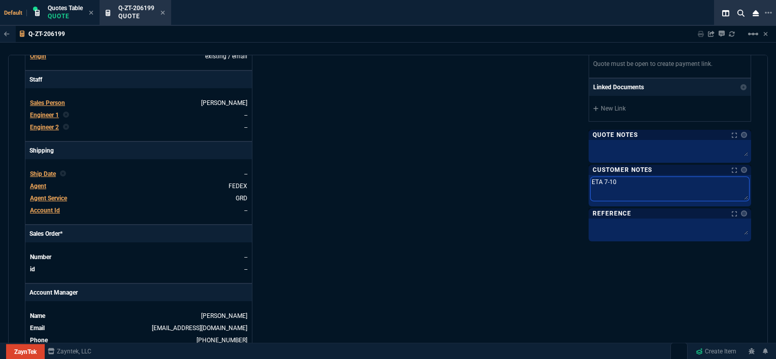
type textarea "ETA 7-10 B"
type textarea "ETA 7-10 Bi"
type textarea "ETA 7-10 Biz"
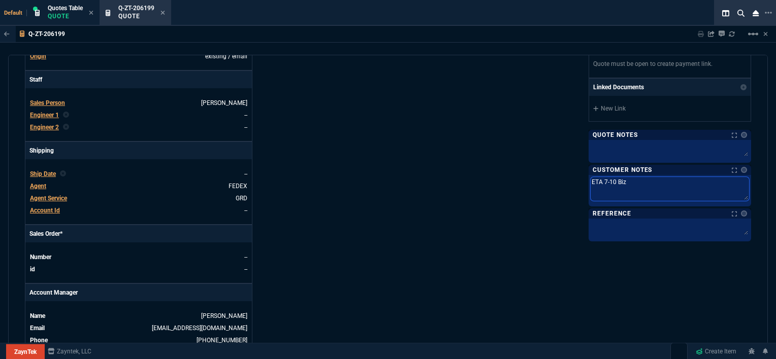
type textarea "ETA 7-10 Biz"
type textarea "ETA 7-10 Biz D"
type textarea "ETA 7-10 Biz Da"
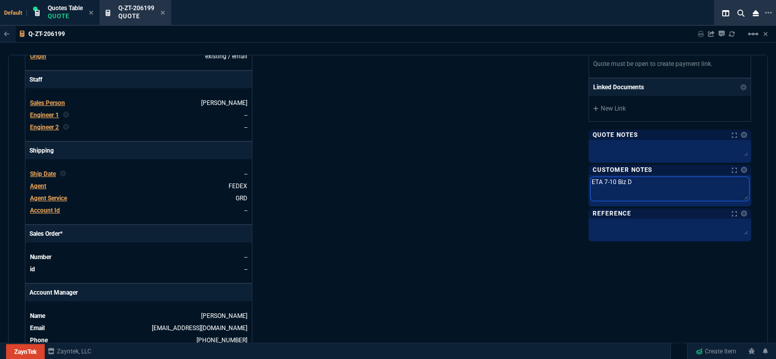
type textarea "ETA 7-10 Biz Da"
type textarea "ETA 7-10 Biz Day"
type textarea "ETA 7-10 Biz Days"
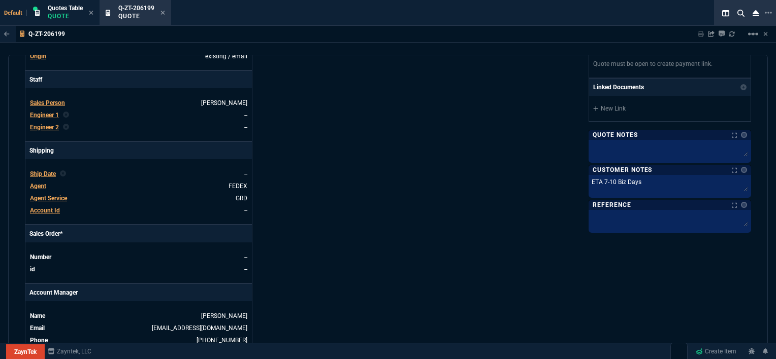
click at [547, 199] on div "ZaynTek, LLC [STREET_ADDRESS] Share Link Show More Chats Shipping Address [STRE…" at bounding box center [569, 89] width 363 height 531
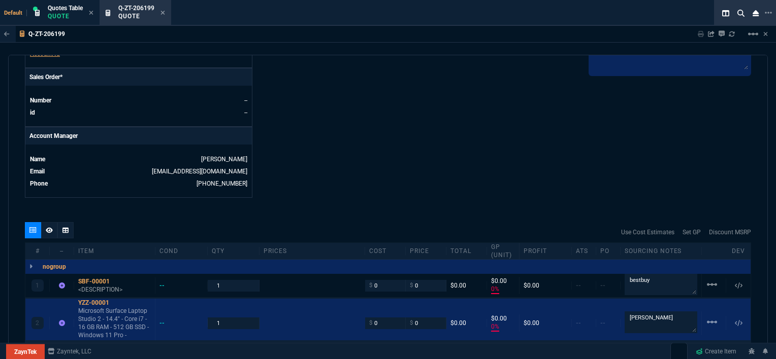
scroll to position [524, 0]
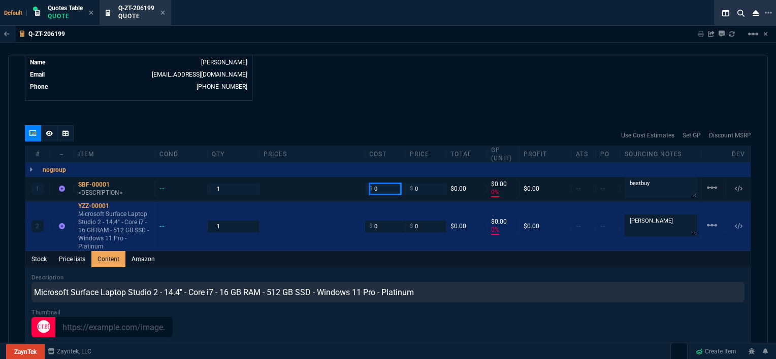
drag, startPoint x: 379, startPoint y: 180, endPoint x: 343, endPoint y: 169, distance: 37.7
click at [343, 177] on div "1 SBF-00001 <DESCRIPTION> -- 1 $ 0 $ 0 $0.00 $0.00 0% $0.00 -- -- bestbuy linea…" at bounding box center [387, 189] width 725 height 24
type input "4499.99"
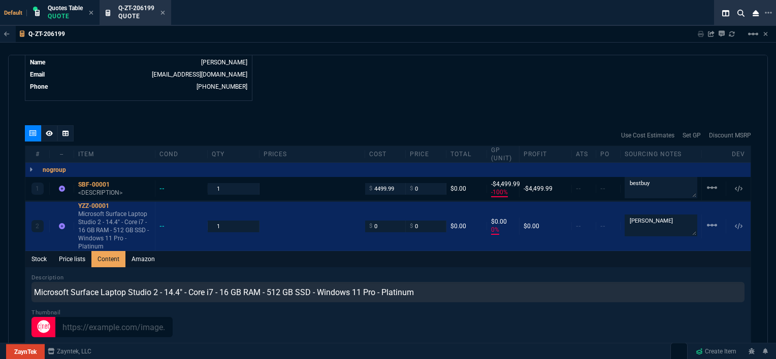
type input "-100"
type input "-4500"
click at [91, 181] on div "SBF-00001" at bounding box center [114, 185] width 73 height 8
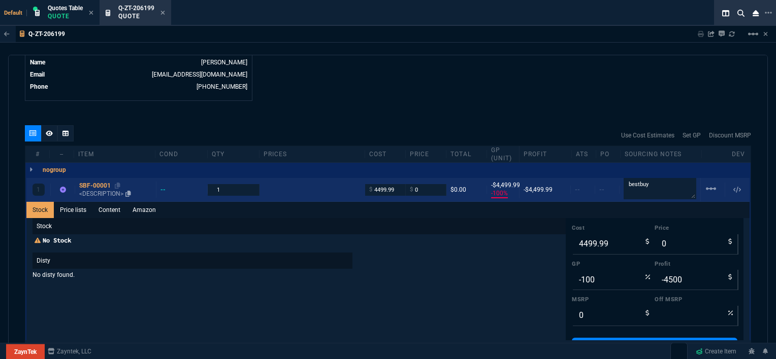
type input "0"
click at [103, 202] on link "Content" at bounding box center [109, 210] width 34 height 16
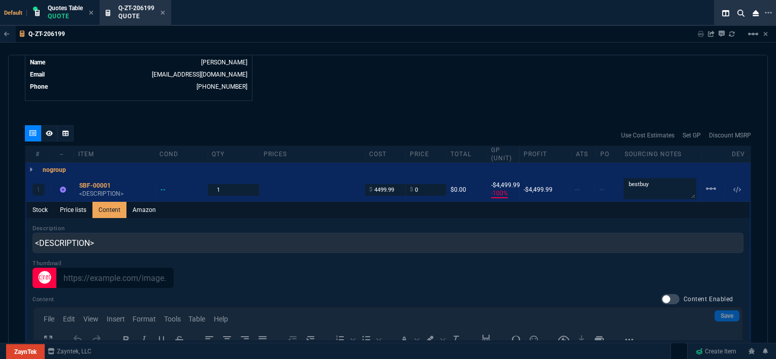
scroll to position [0, 0]
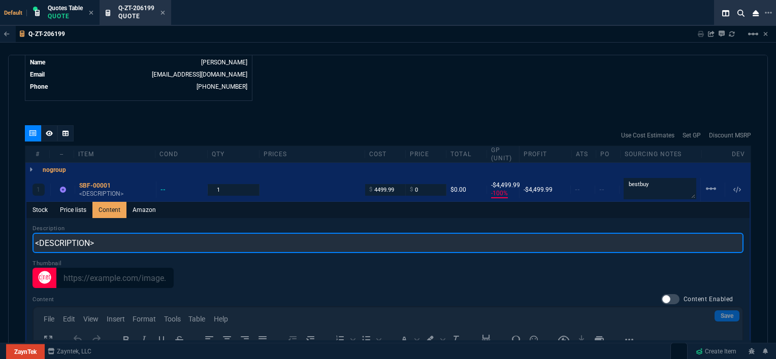
drag, startPoint x: 112, startPoint y: 235, endPoint x: 0, endPoint y: 222, distance: 112.4
click at [0, 222] on div "Q-ZT-206199 Sharing Q-ZT-206199 Link Dev Link Share on Teams linear_scale quote…" at bounding box center [388, 217] width 776 height 383
paste input "Microsoft Surface Studio 2+ 28" Touch-Screen All-In-One i7 32GB RTX 3060 1TB SS…"
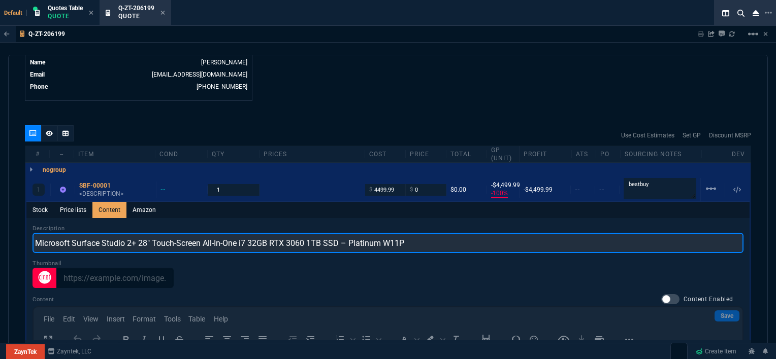
type input "Microsoft Surface Studio 2+ 28" Touch-Screen All-In-One i7 32GB RTX 3060 1TB SS…"
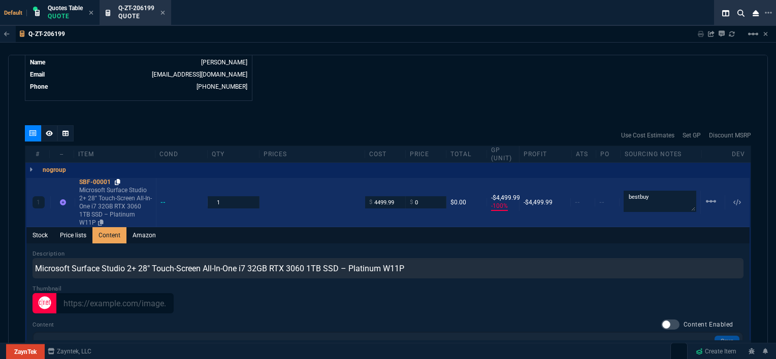
click at [120, 179] on icon at bounding box center [118, 182] width 6 height 6
drag, startPoint x: 400, startPoint y: 184, endPoint x: 393, endPoint y: 182, distance: 7.3
click at [393, 182] on div "1 SBF-00001 Microsoft Surface Studio 2+ 28" Touch-Screen All-In-One i7 32GB RTX…" at bounding box center [387, 202] width 723 height 49
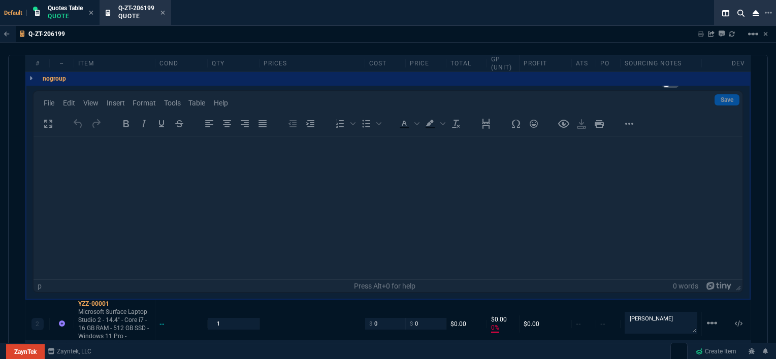
scroll to position [564, 0]
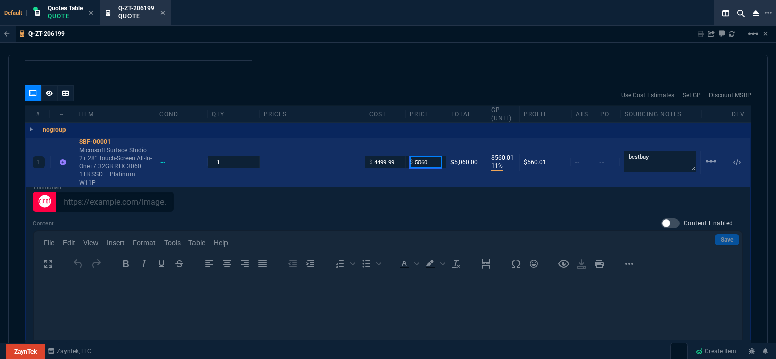
drag, startPoint x: 435, startPoint y: 149, endPoint x: 385, endPoint y: 141, distance: 50.5
click at [385, 141] on div "1 SBF-00001 Microsoft Surface Studio 2+ 28" Touch-Screen All-In-One i7 32GB RTX…" at bounding box center [387, 162] width 723 height 49
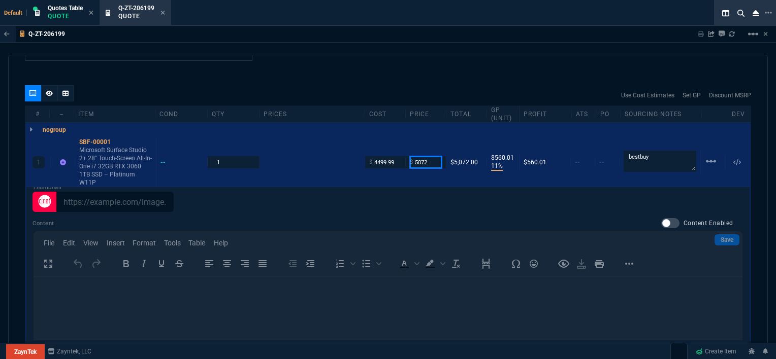
type input "5072"
click at [375, 193] on div at bounding box center [387, 202] width 711 height 20
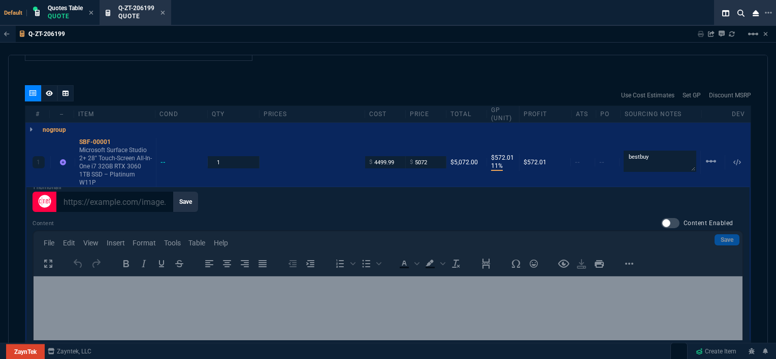
drag, startPoint x: 431, startPoint y: 143, endPoint x: 392, endPoint y: 143, distance: 38.1
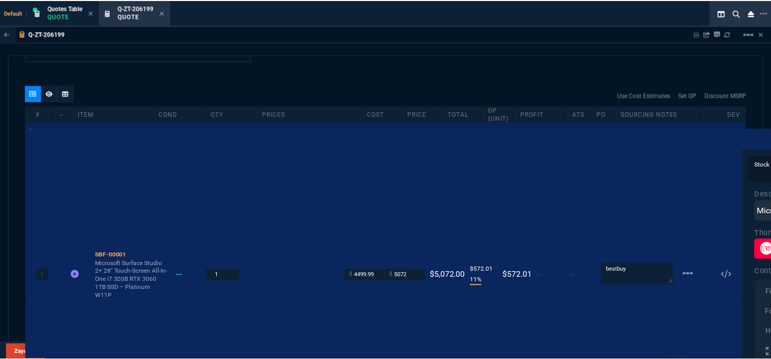
scroll to position [0, 0]
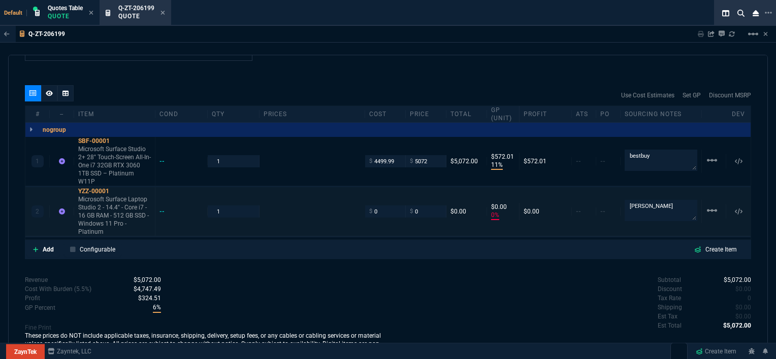
type input "11"
type input "572"
click at [431, 155] on input "5072" at bounding box center [426, 161] width 32 height 12
type input "5089"
click at [410, 248] on div "quote Q-ZT-206199 [PERSON_NAME] Construction draft ZaynTek, LLC [STREET_ADDRESS…" at bounding box center [388, 208] width 760 height 306
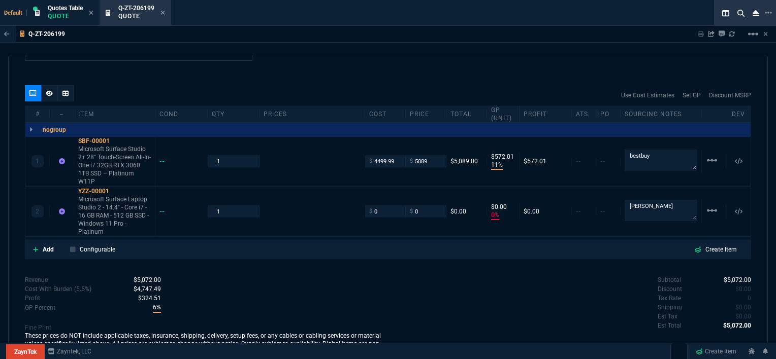
type input "5089"
type input "12"
type input "589"
click at [315, 300] on div "Revenue $5,089.00 Cost $4,499.99 Cost With Burden (5.5%) $4,747.49 Profit $341.…" at bounding box center [206, 317] width 363 height 83
click at [434, 155] on input "5089" at bounding box center [426, 161] width 32 height 12
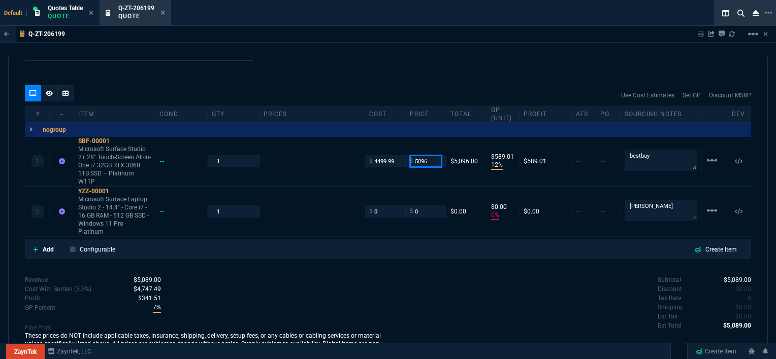
type input "5096"
click at [411, 254] on div "quote Q-ZT-206199 [PERSON_NAME] Construction draft ZaynTek, LLC [STREET_ADDRESS…" at bounding box center [388, 208] width 760 height 306
type input "5096"
type input "596"
click at [164, 11] on icon at bounding box center [162, 13] width 5 height 6
